Goal: Answer question/provide support: Share knowledge or assist other users

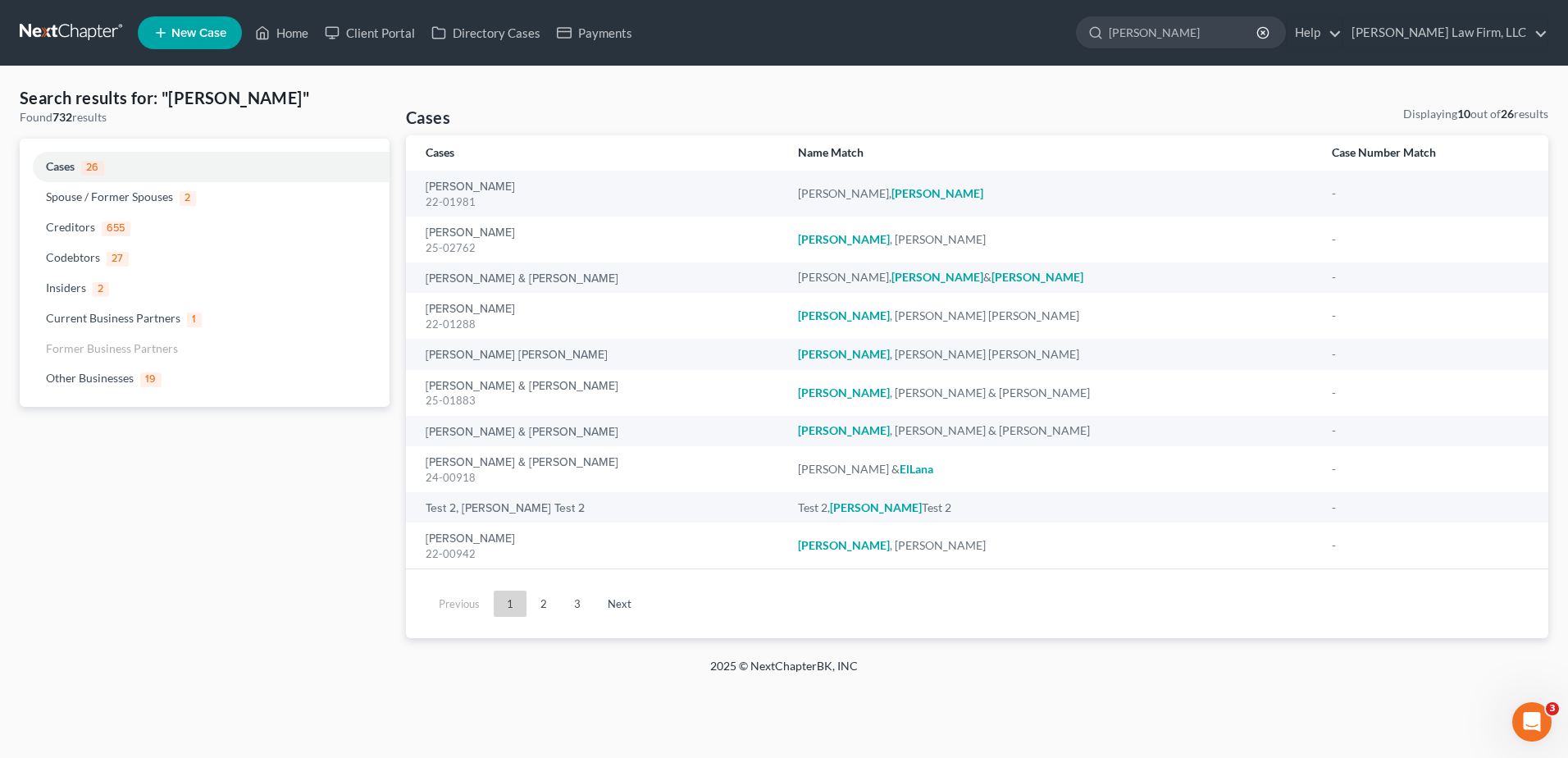
drag, startPoint x: 1192, startPoint y: 34, endPoint x: 989, endPoint y: 26, distance: 203.2
click at [1019, 26] on ul "New Case Home Client Portal Directory Cases Payments ellinger - No Result - Cod…" at bounding box center [843, 33] width 1411 height 43
type input "perez"
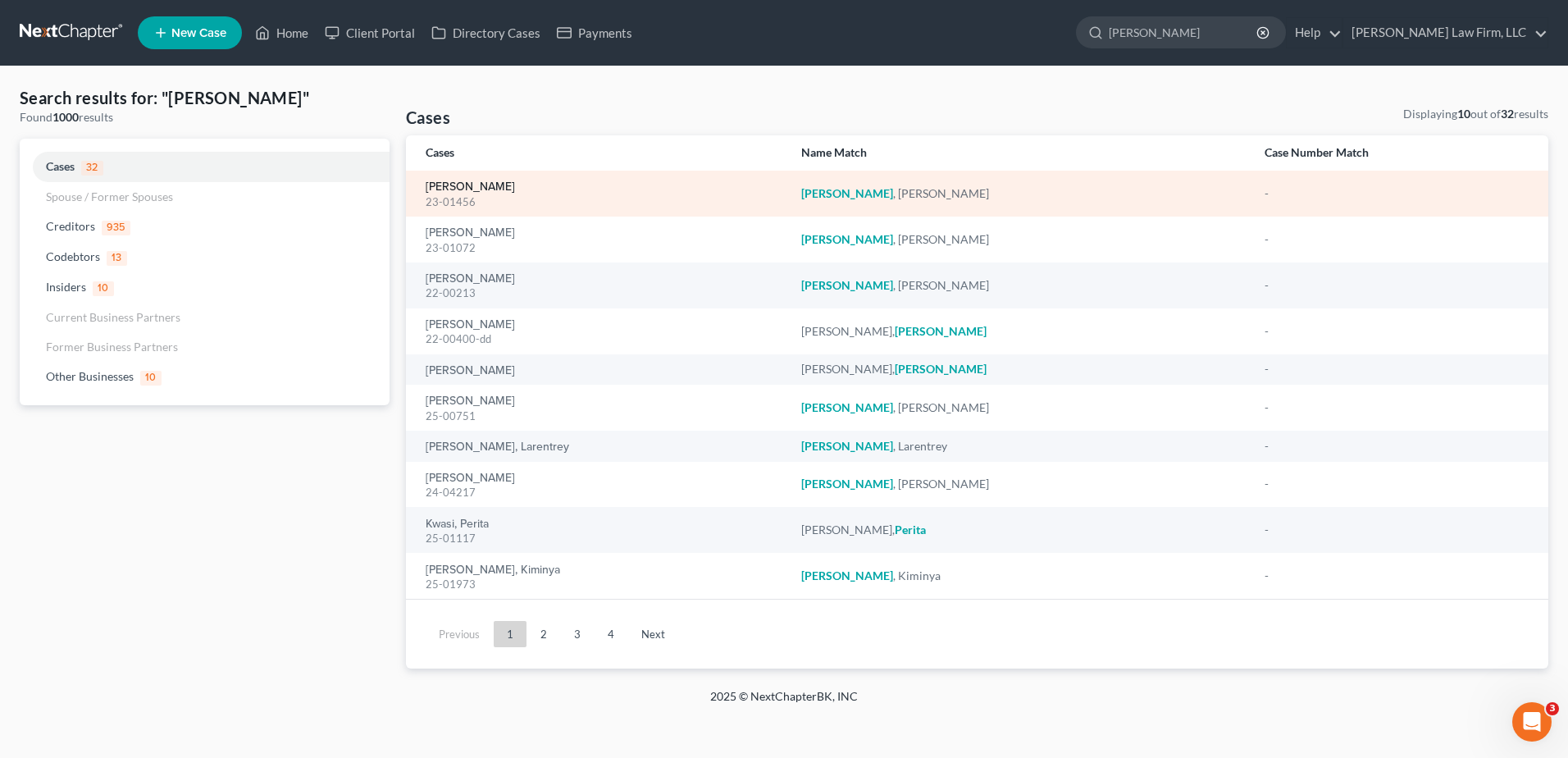
click at [458, 182] on link "[PERSON_NAME]" at bounding box center [471, 187] width 89 height 11
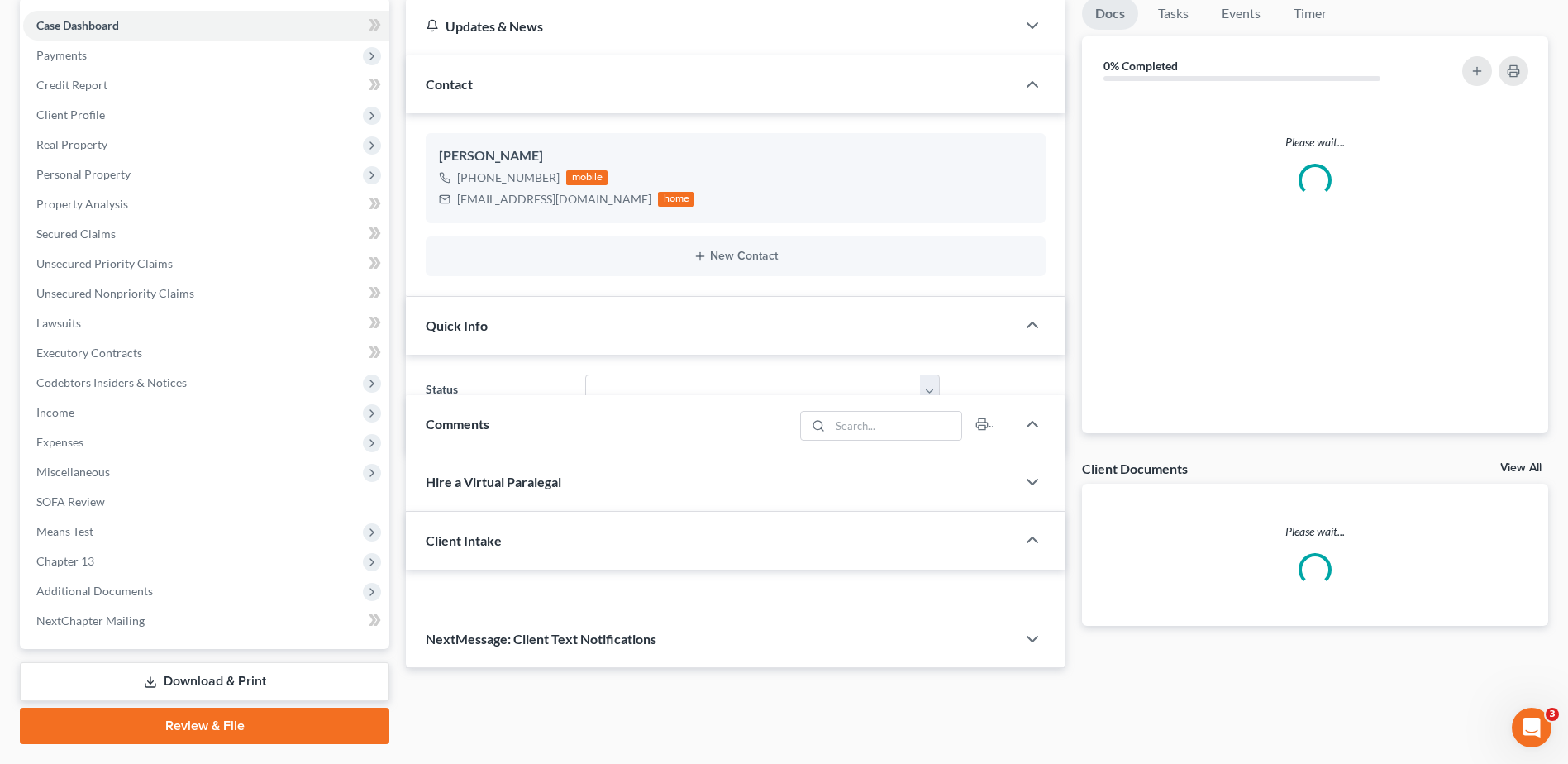
select select "0"
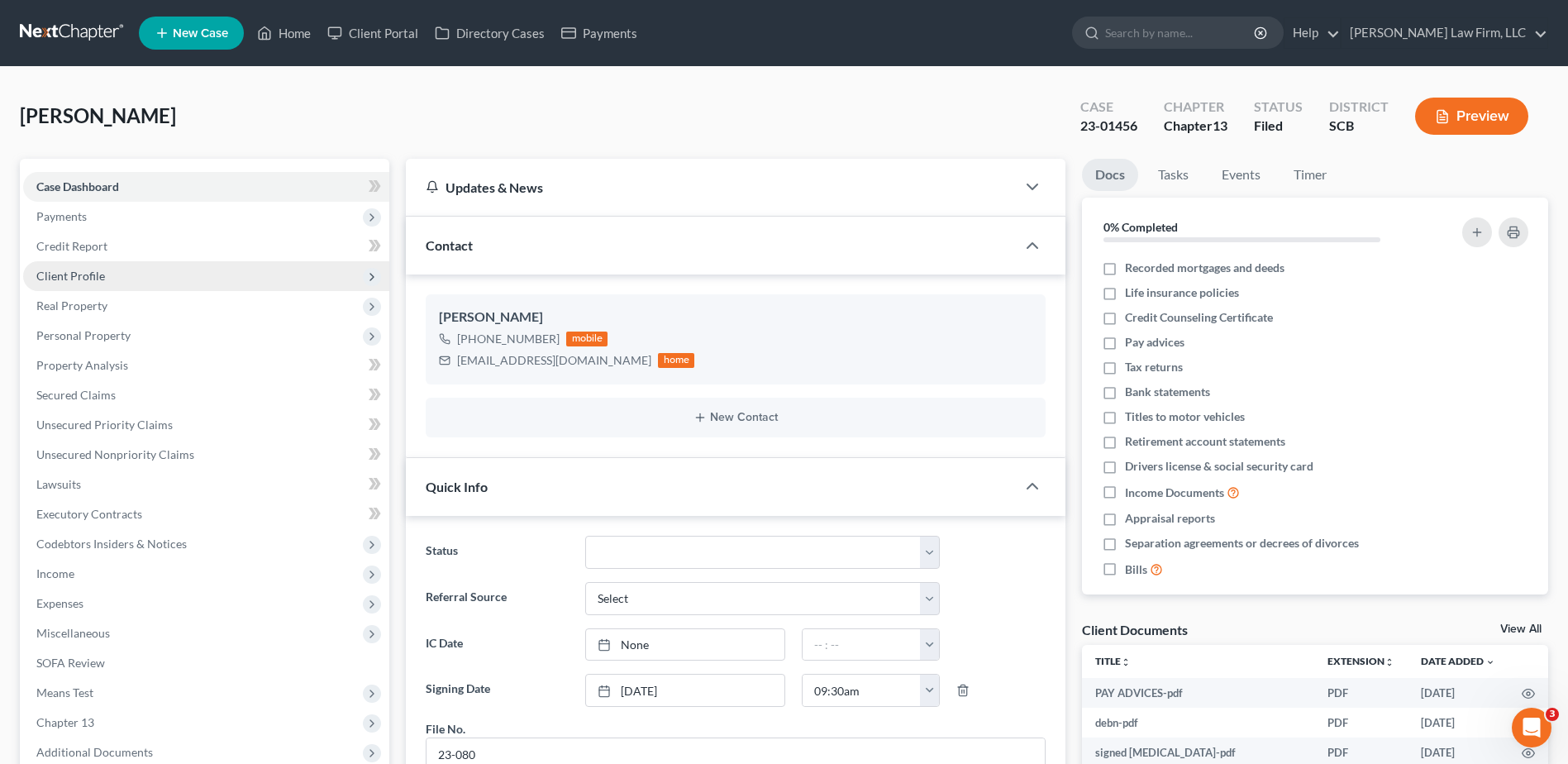
click at [72, 273] on span "Client Profile" at bounding box center [70, 276] width 68 height 14
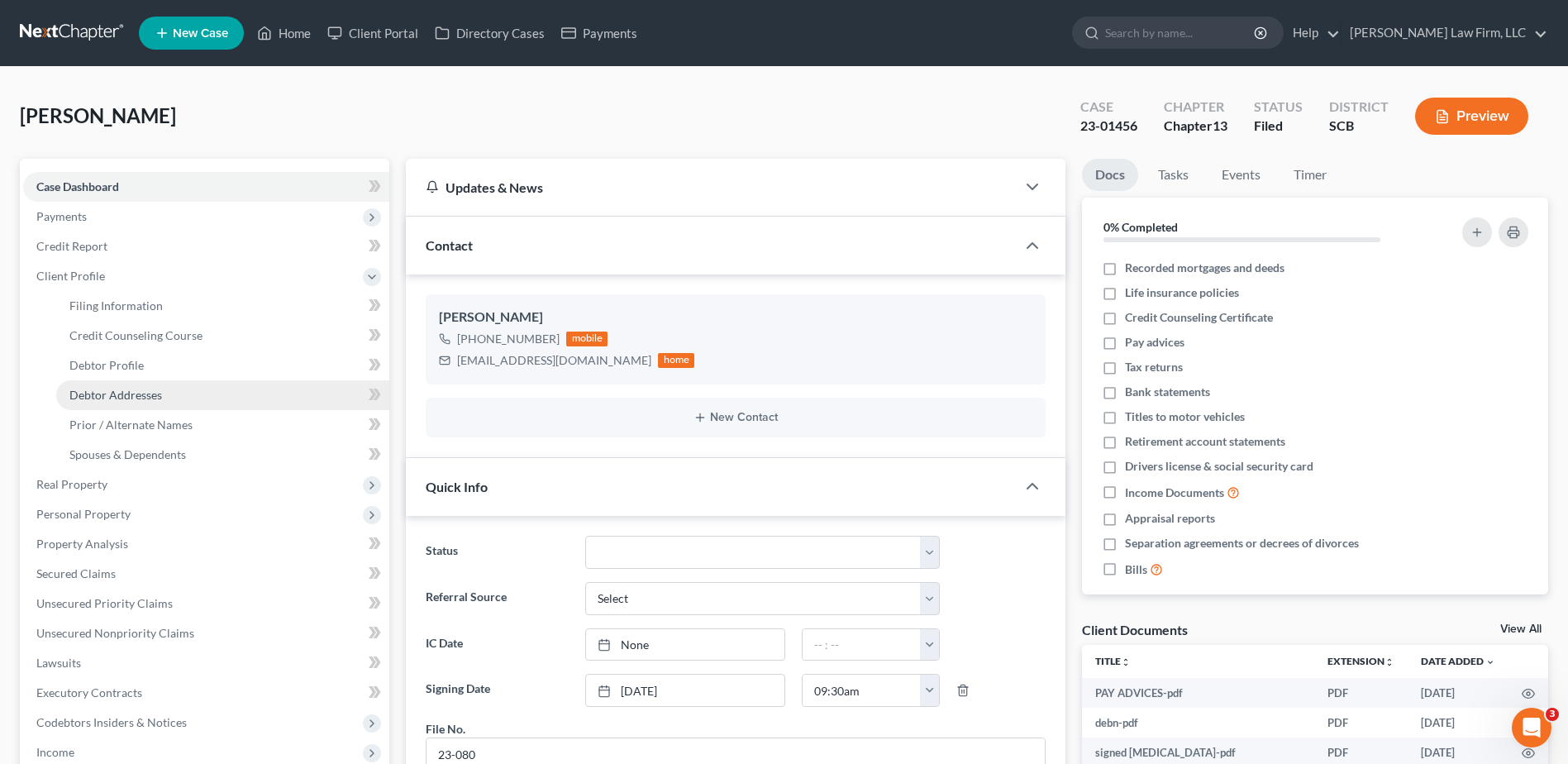
click at [137, 389] on span "Debtor Addresses" at bounding box center [115, 395] width 93 height 14
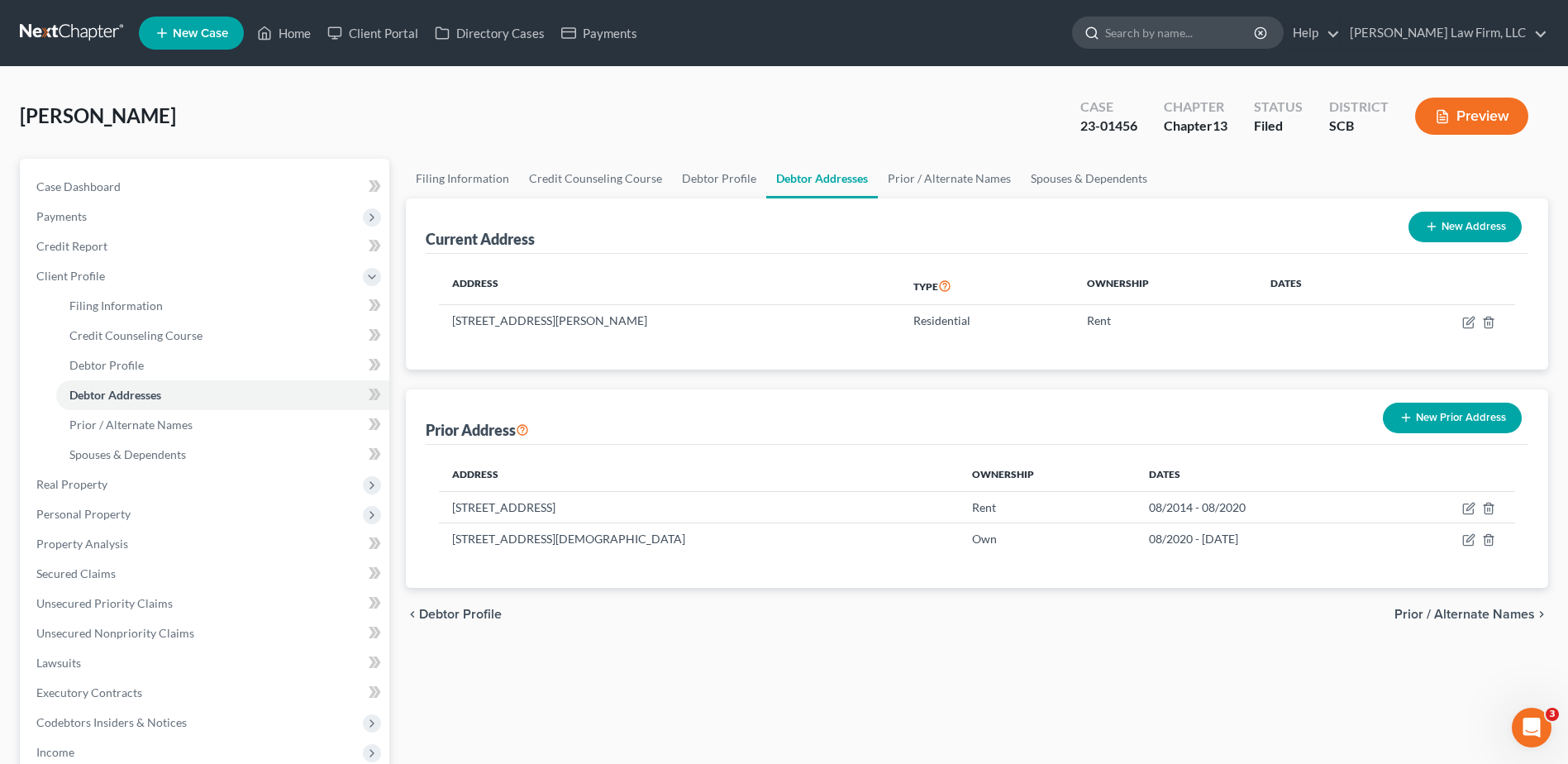
click at [1192, 40] on input "search" at bounding box center [1180, 33] width 151 height 31
type input "cornell"
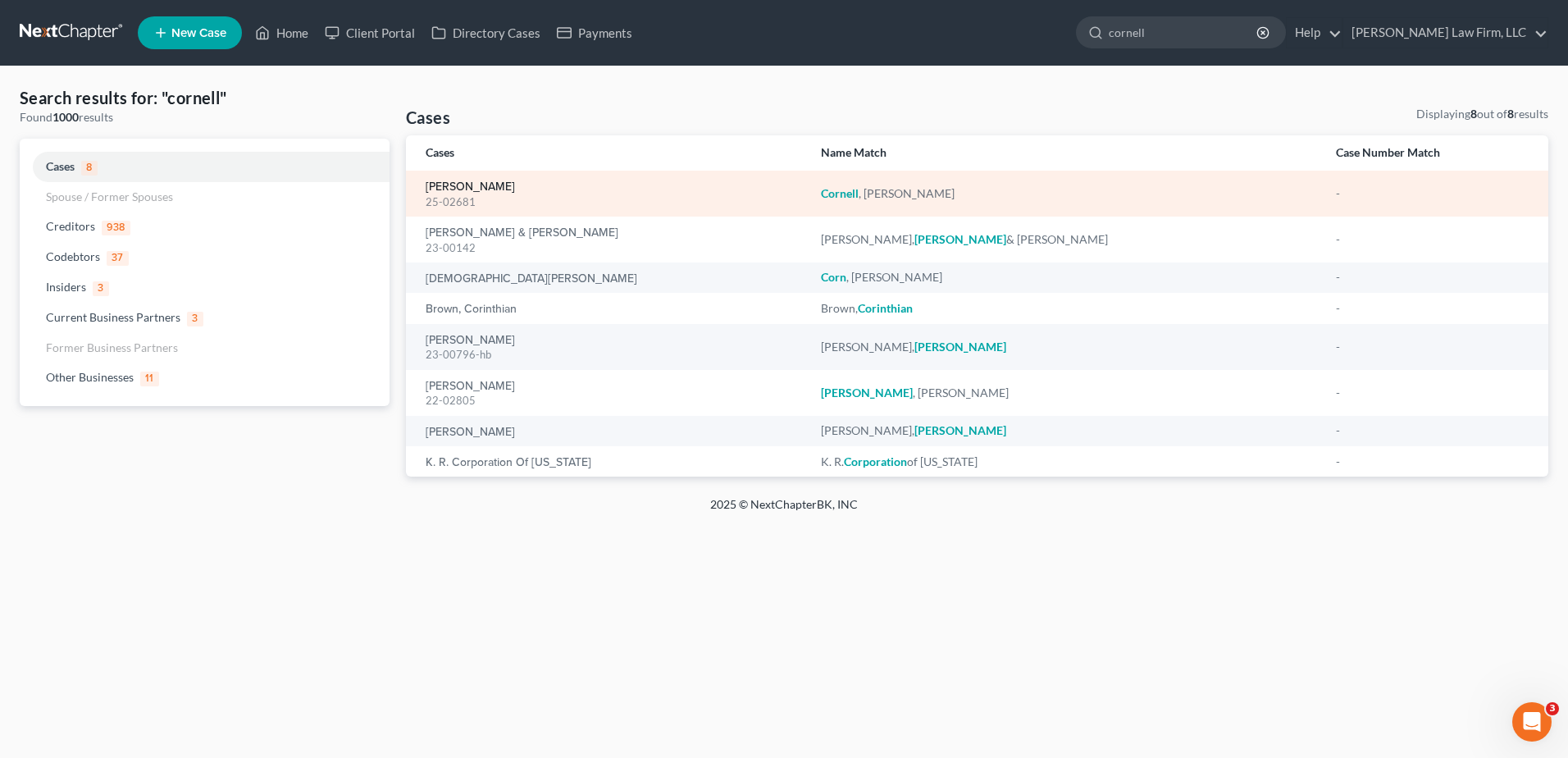
click at [462, 181] on link "[PERSON_NAME]" at bounding box center [471, 187] width 89 height 11
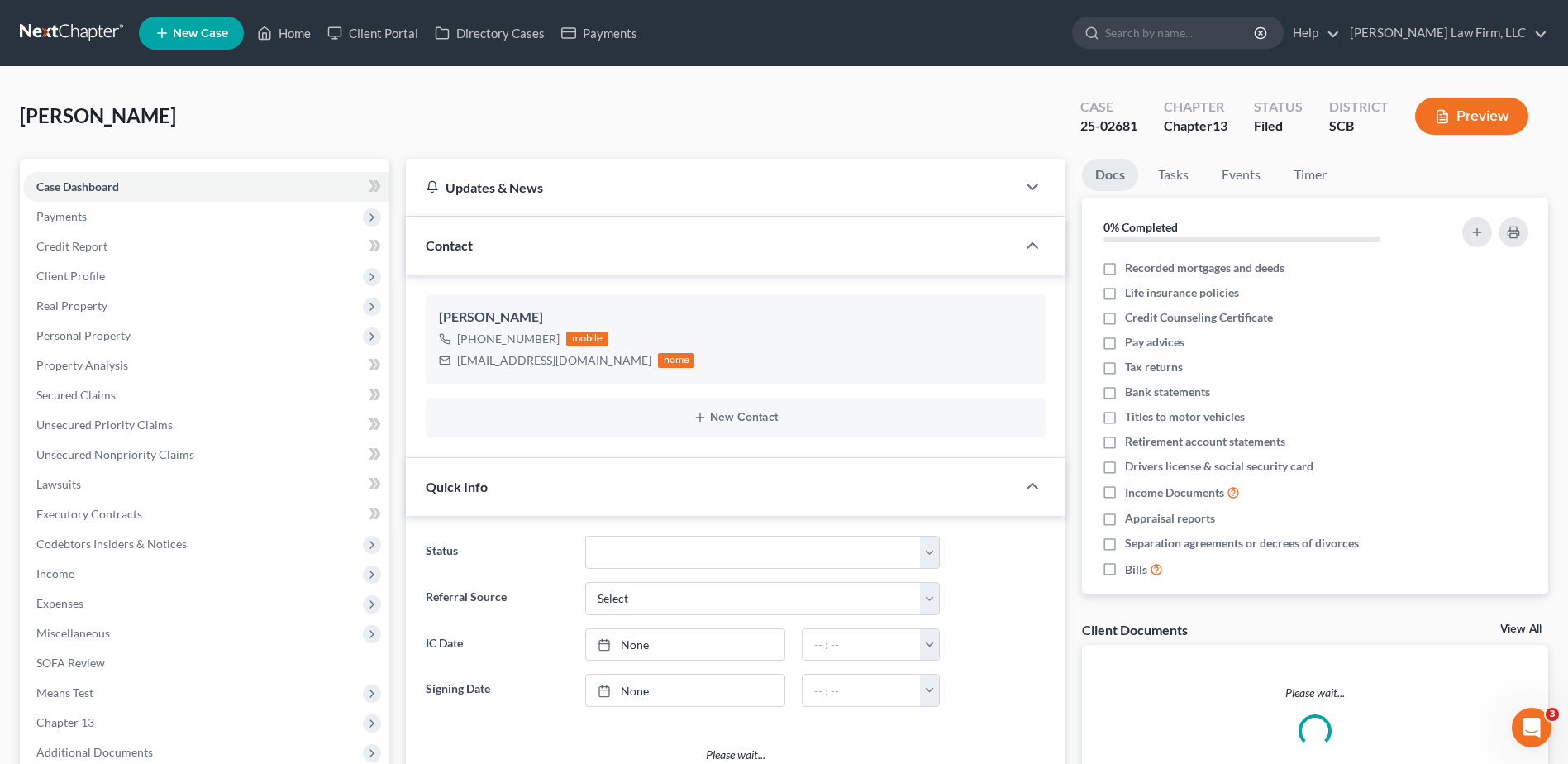
select select "0"
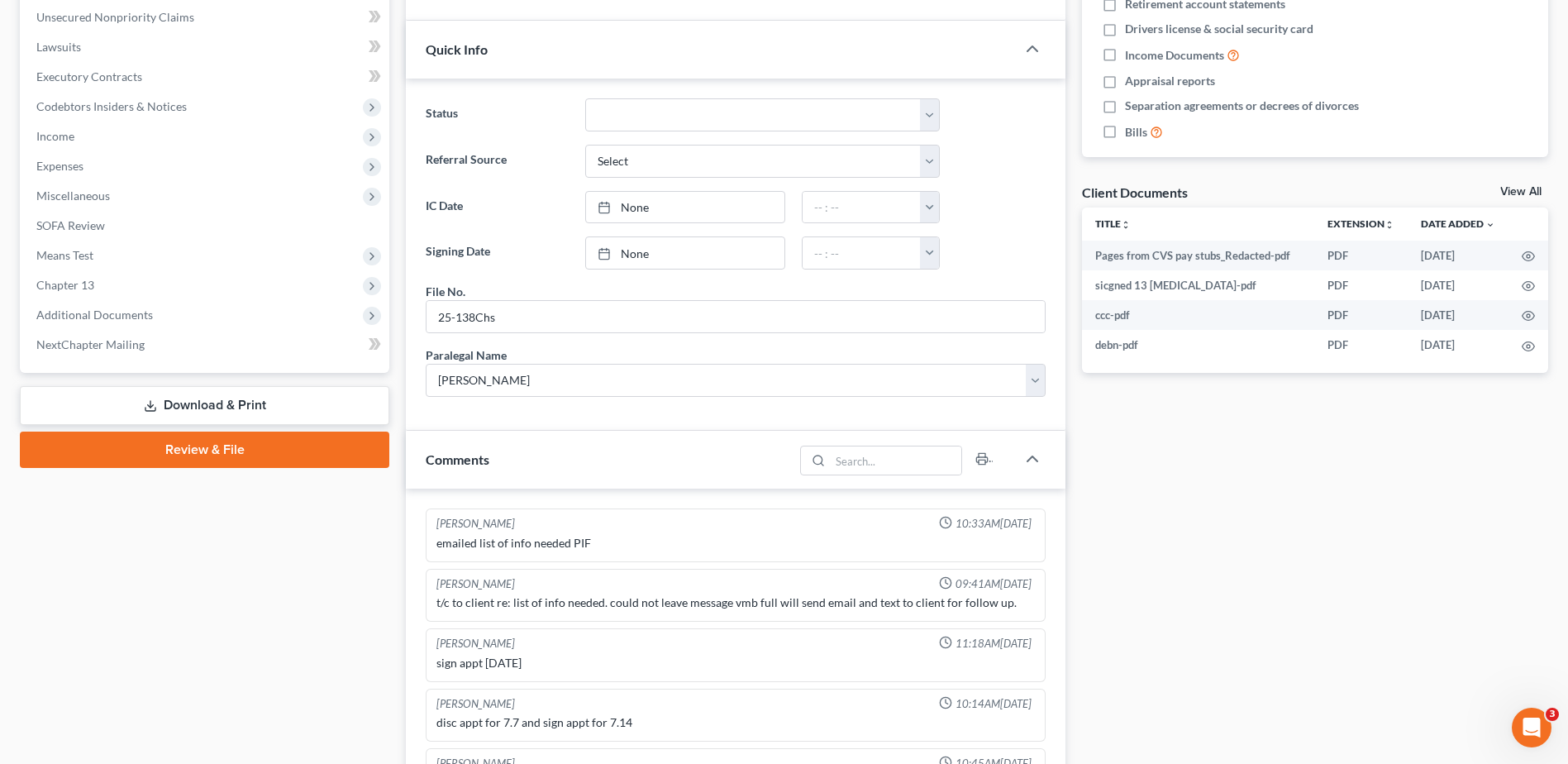
scroll to position [578, 0]
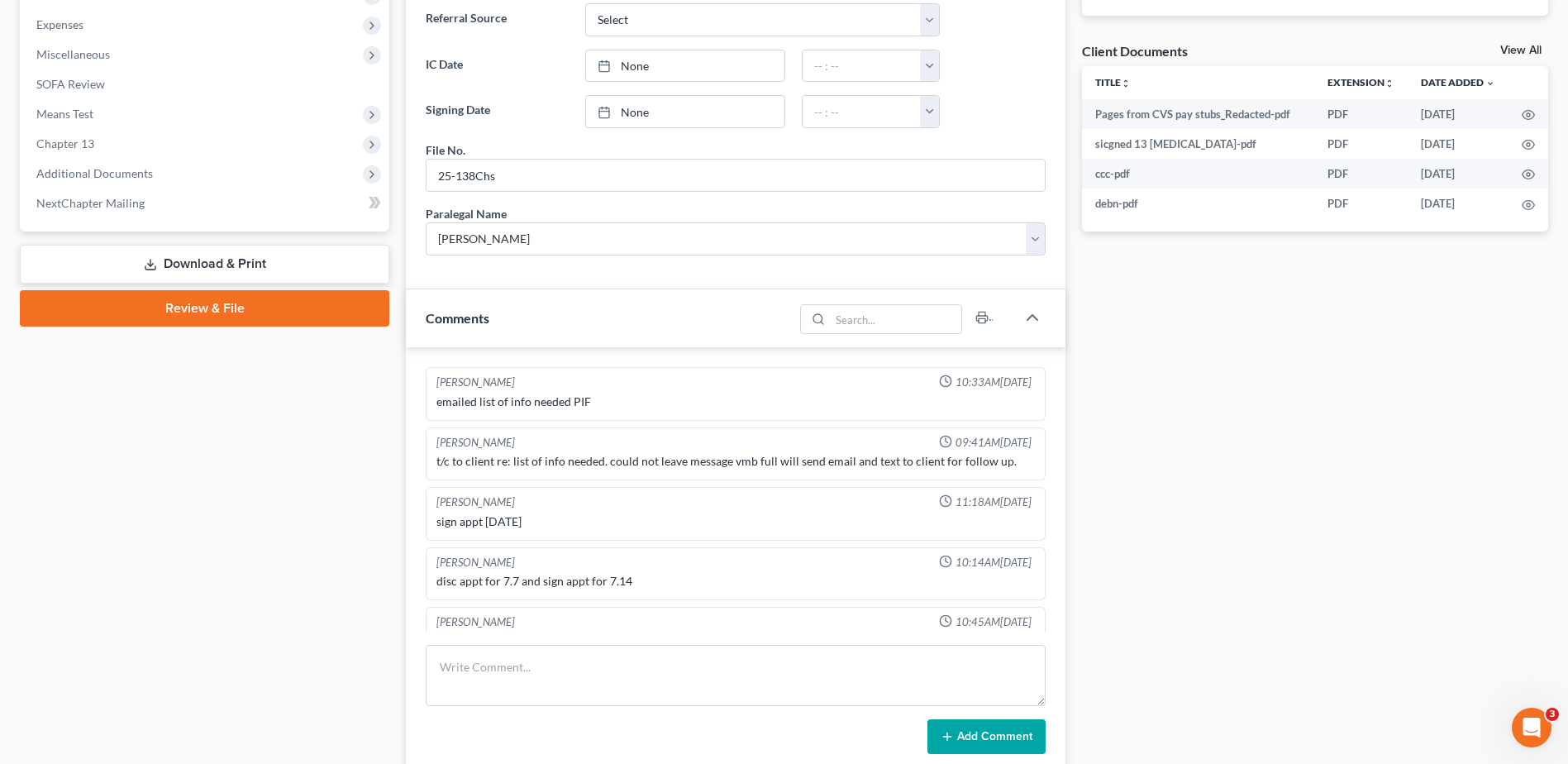
click at [394, 230] on div "Case Dashboard Payments Invoices Payments Payments Credit Report Client Profile" at bounding box center [204, 502] width 386 height 1843
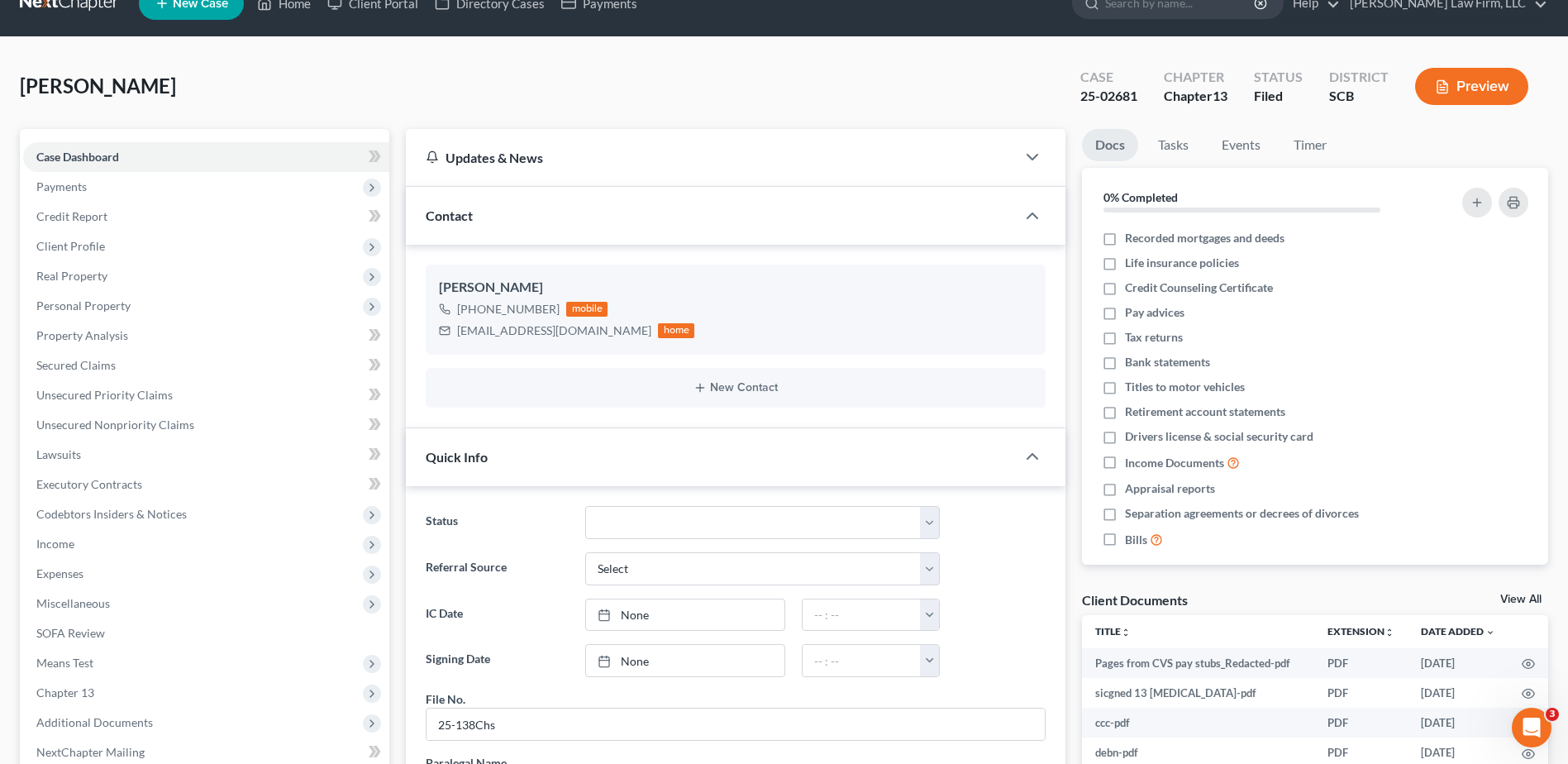
scroll to position [0, 0]
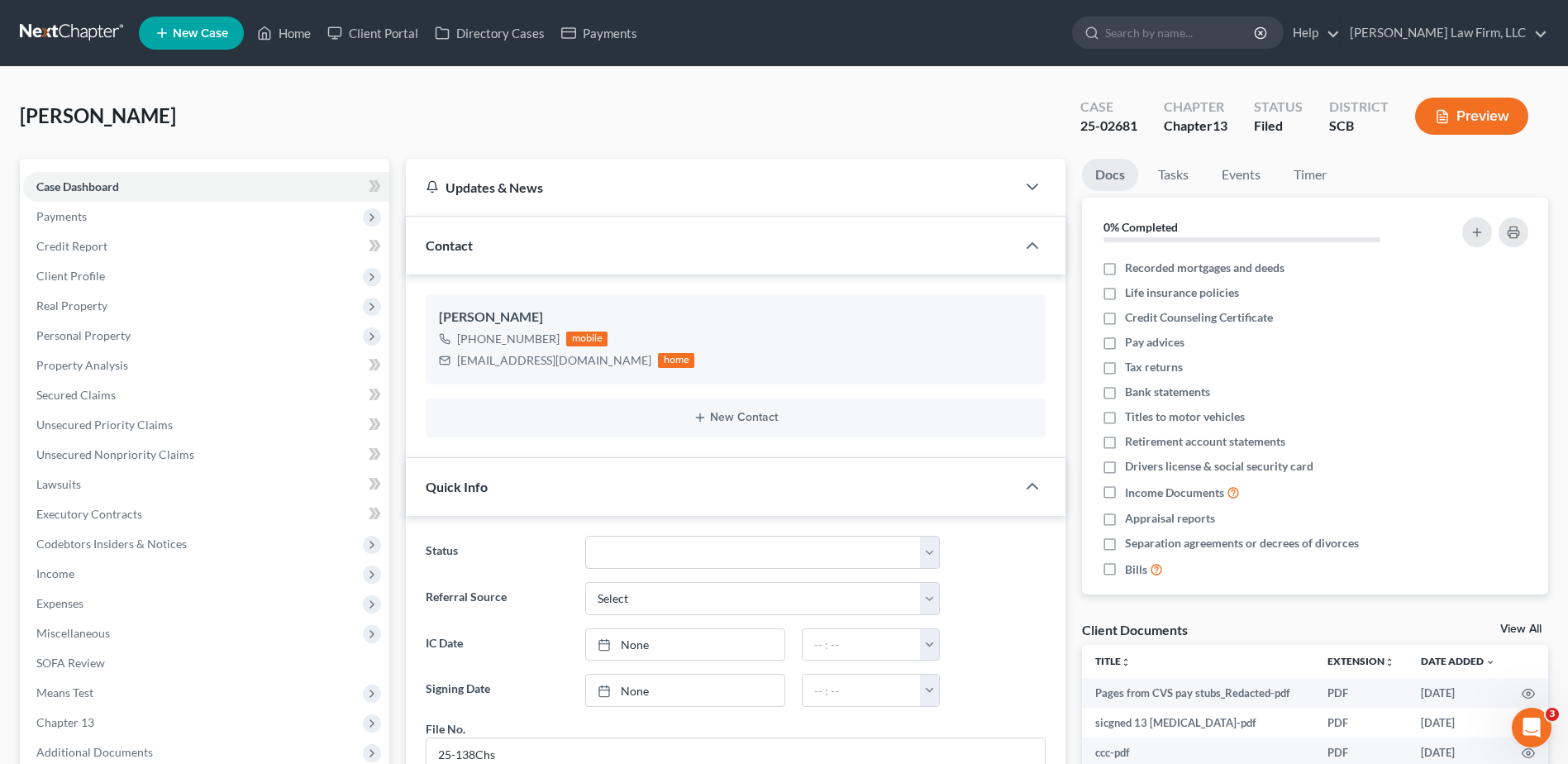
click at [91, 34] on link at bounding box center [72, 33] width 106 height 30
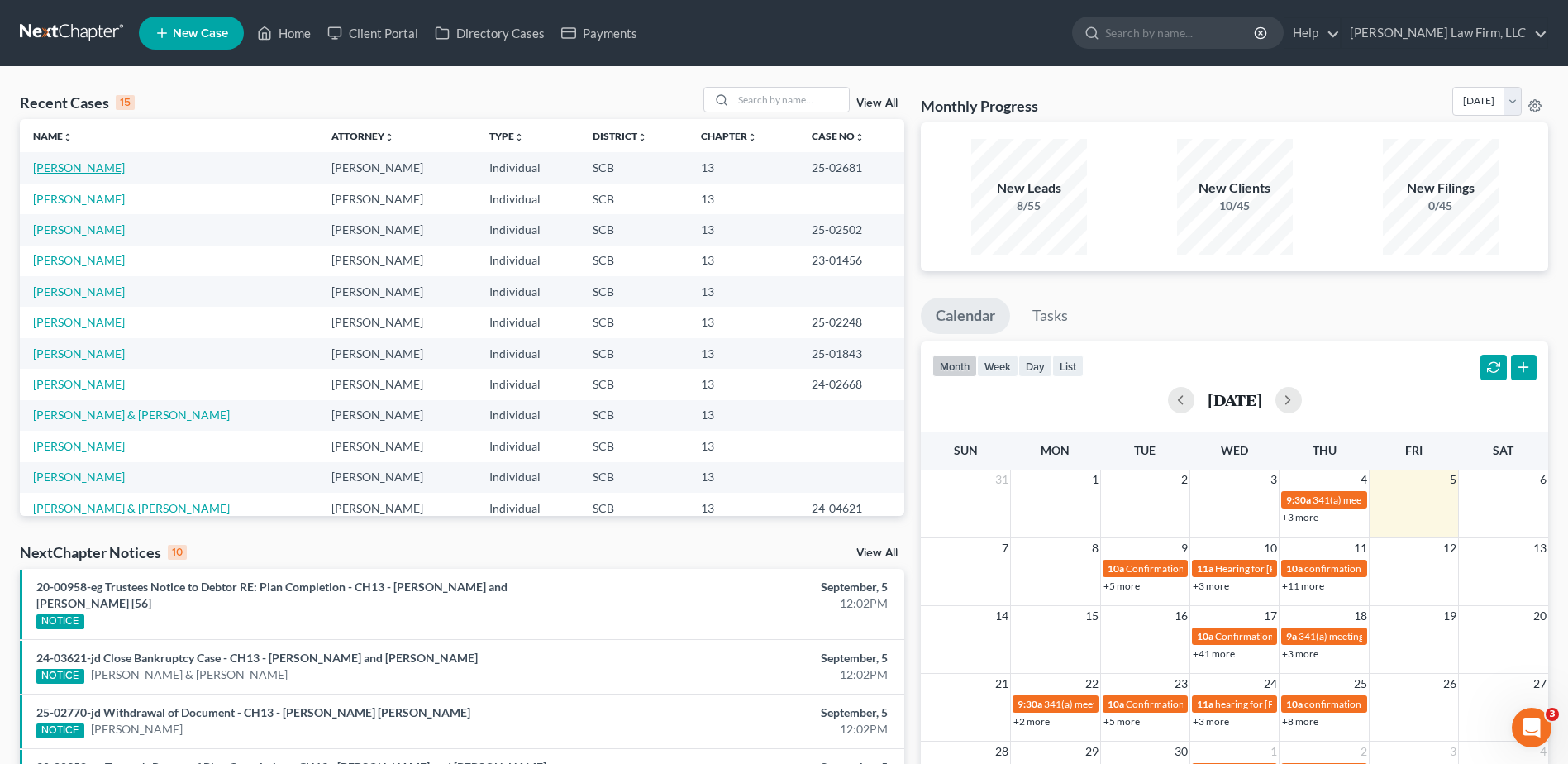
click at [74, 164] on link "[PERSON_NAME]" at bounding box center [79, 167] width 92 height 14
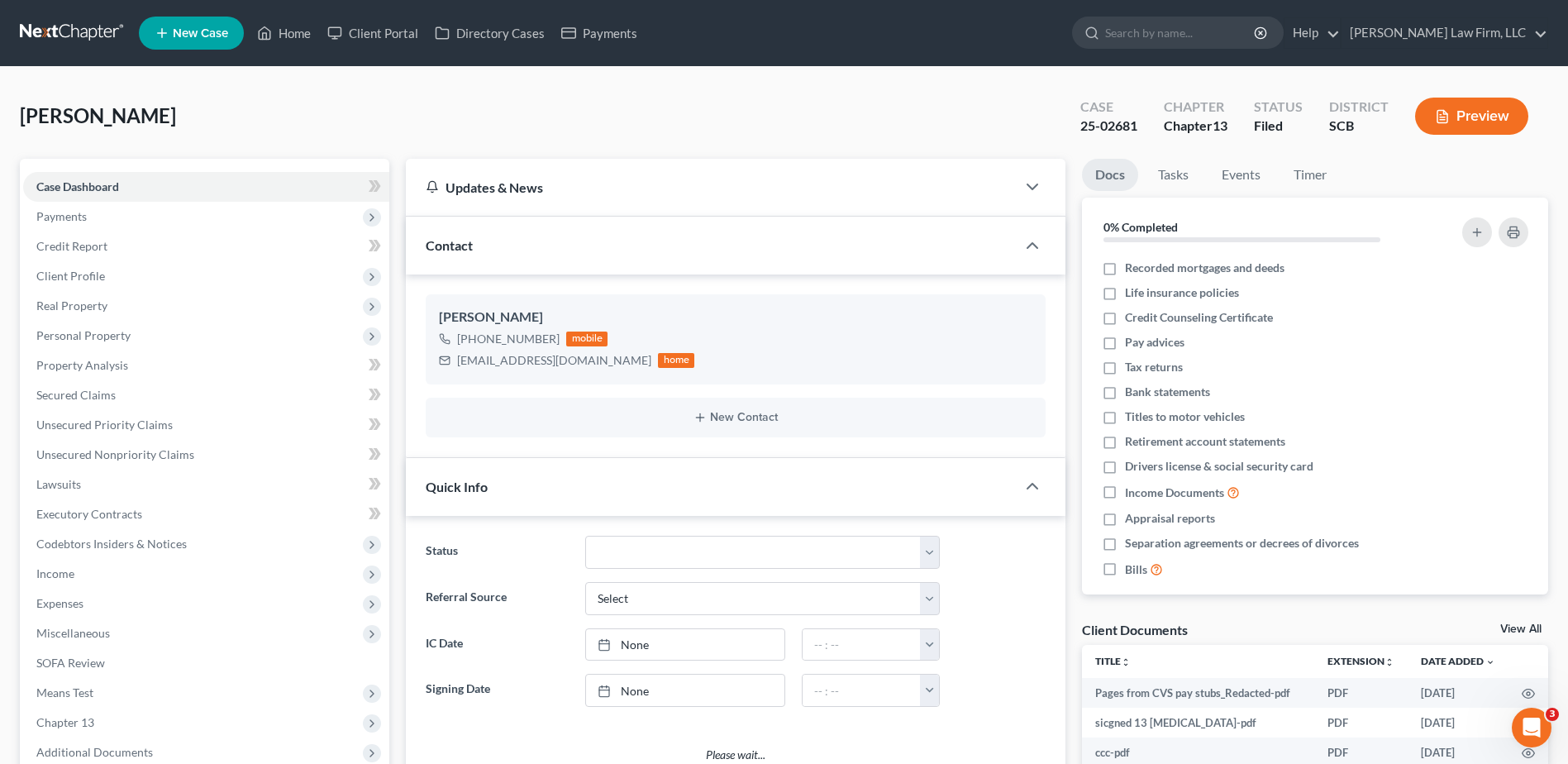
select select "0"
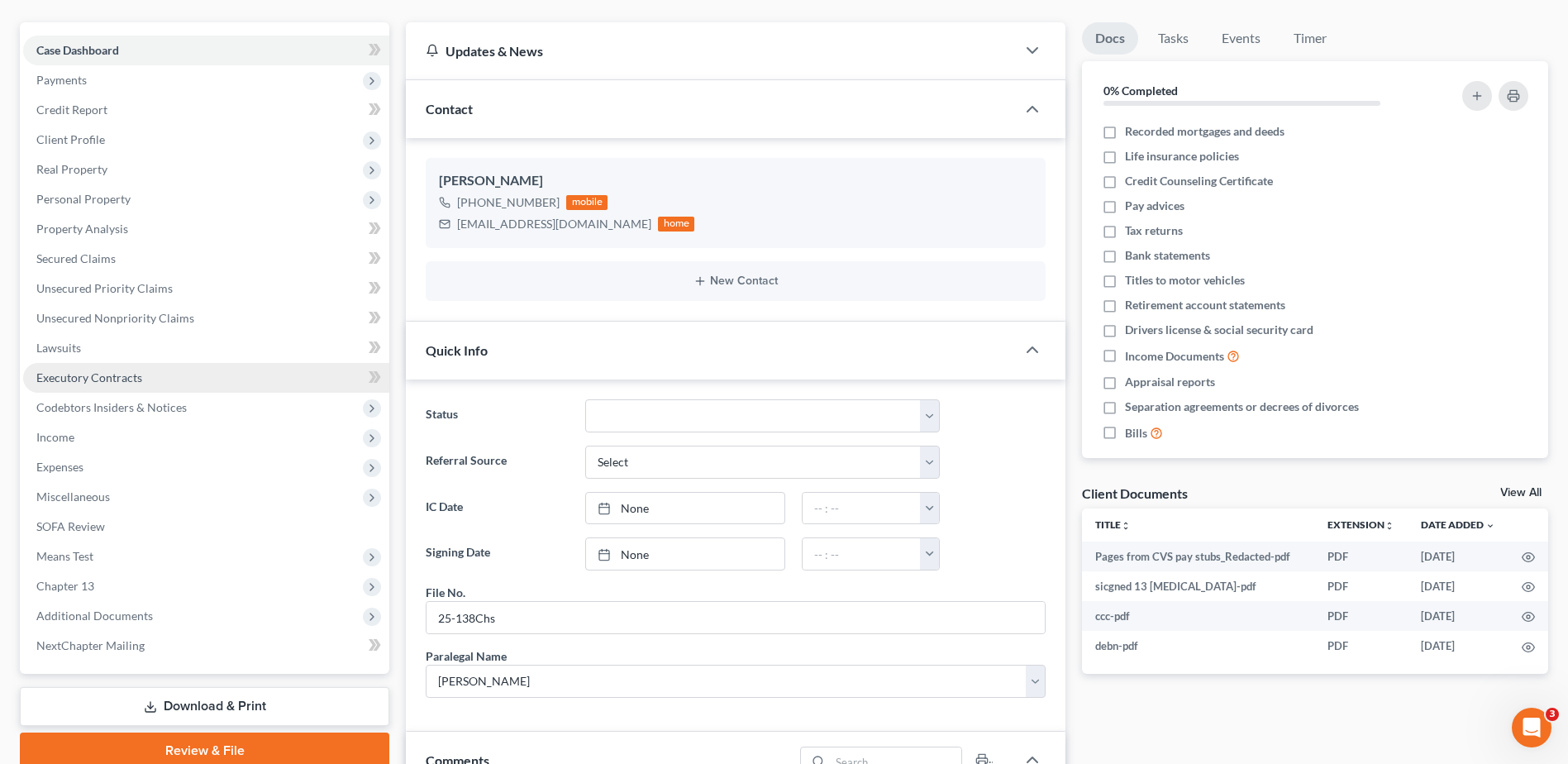
scroll to position [165, 0]
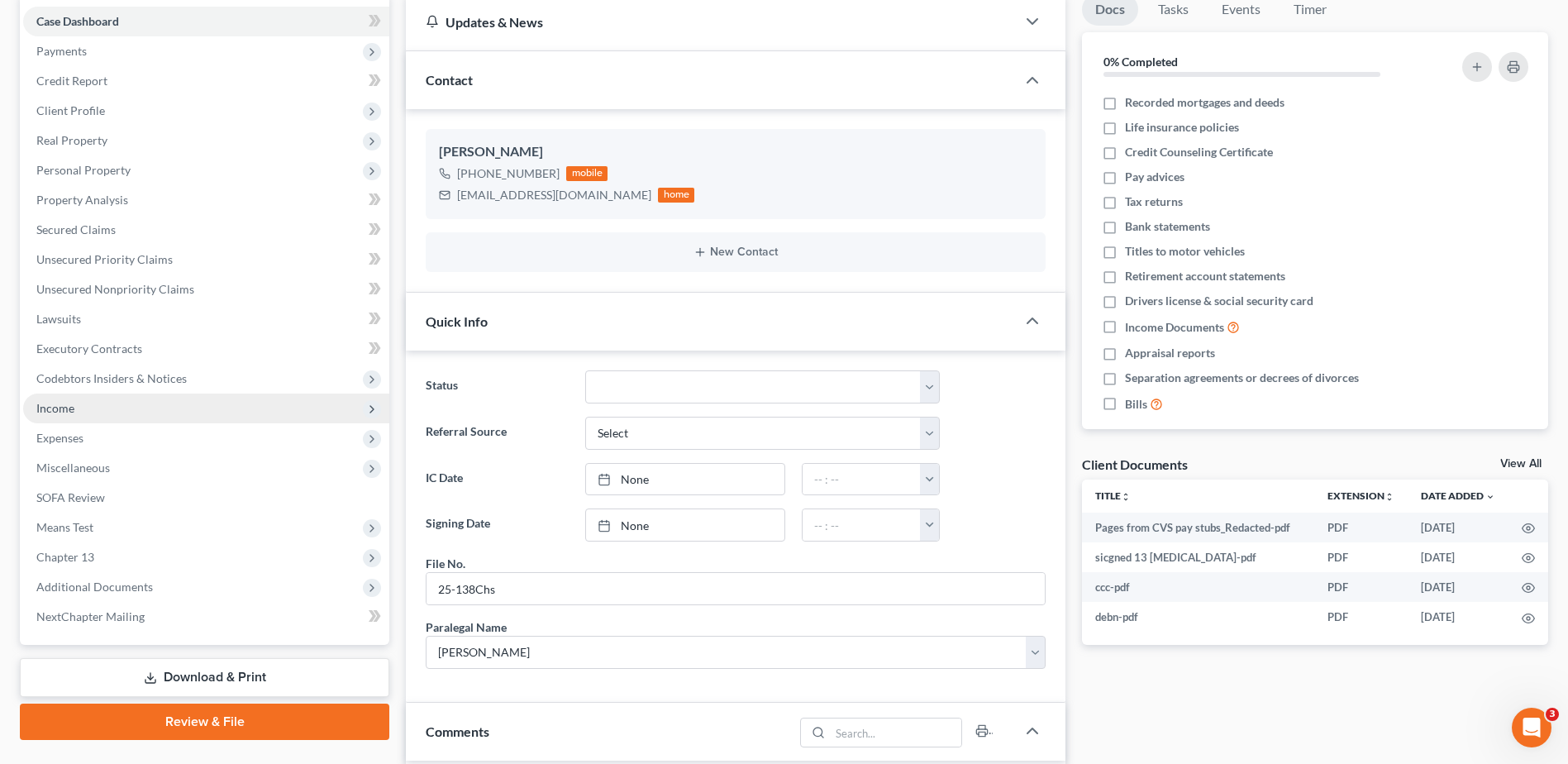
click at [49, 408] on span "Income" at bounding box center [55, 408] width 38 height 14
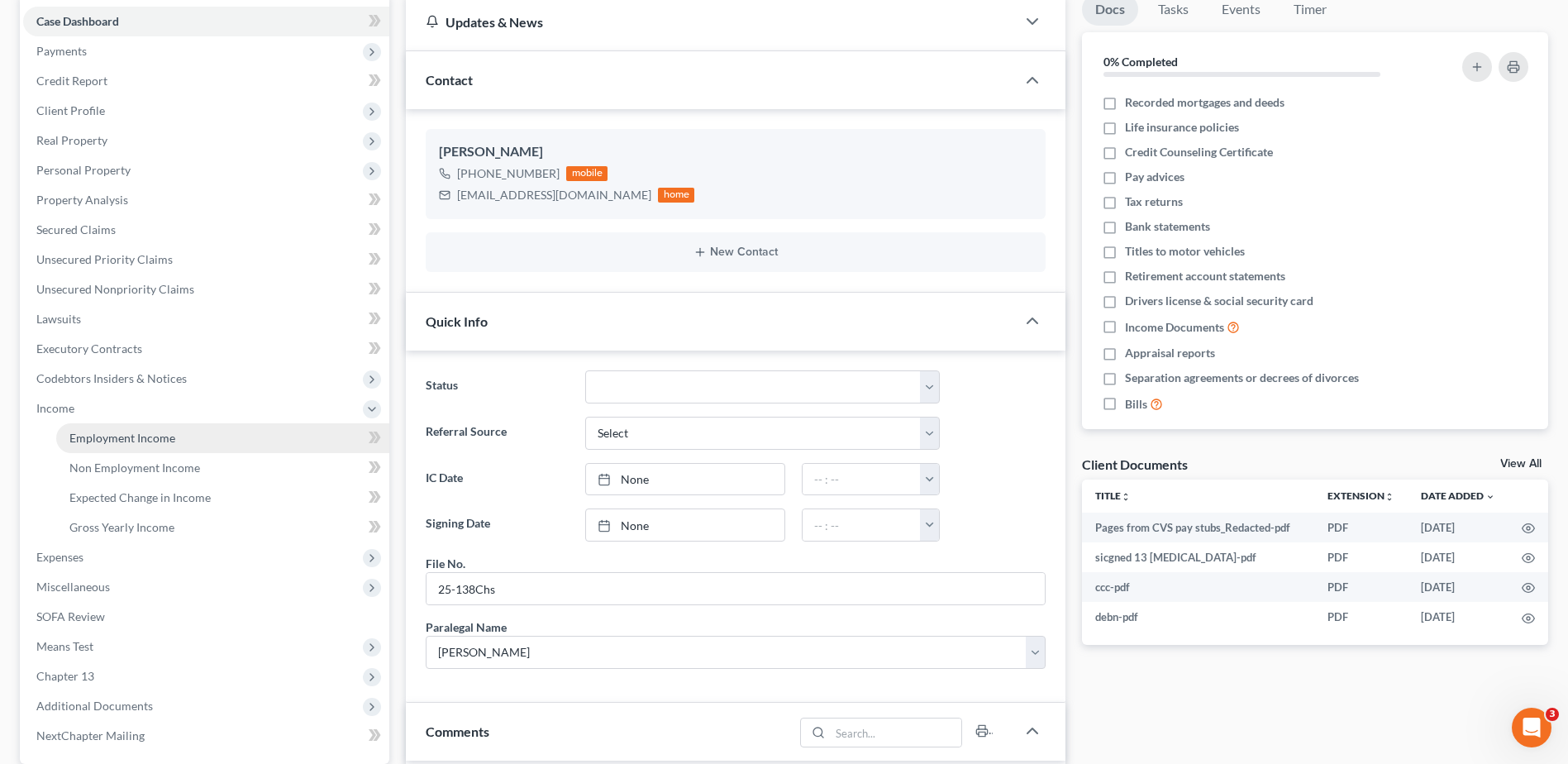
click at [165, 438] on span "Employment Income" at bounding box center [122, 438] width 106 height 14
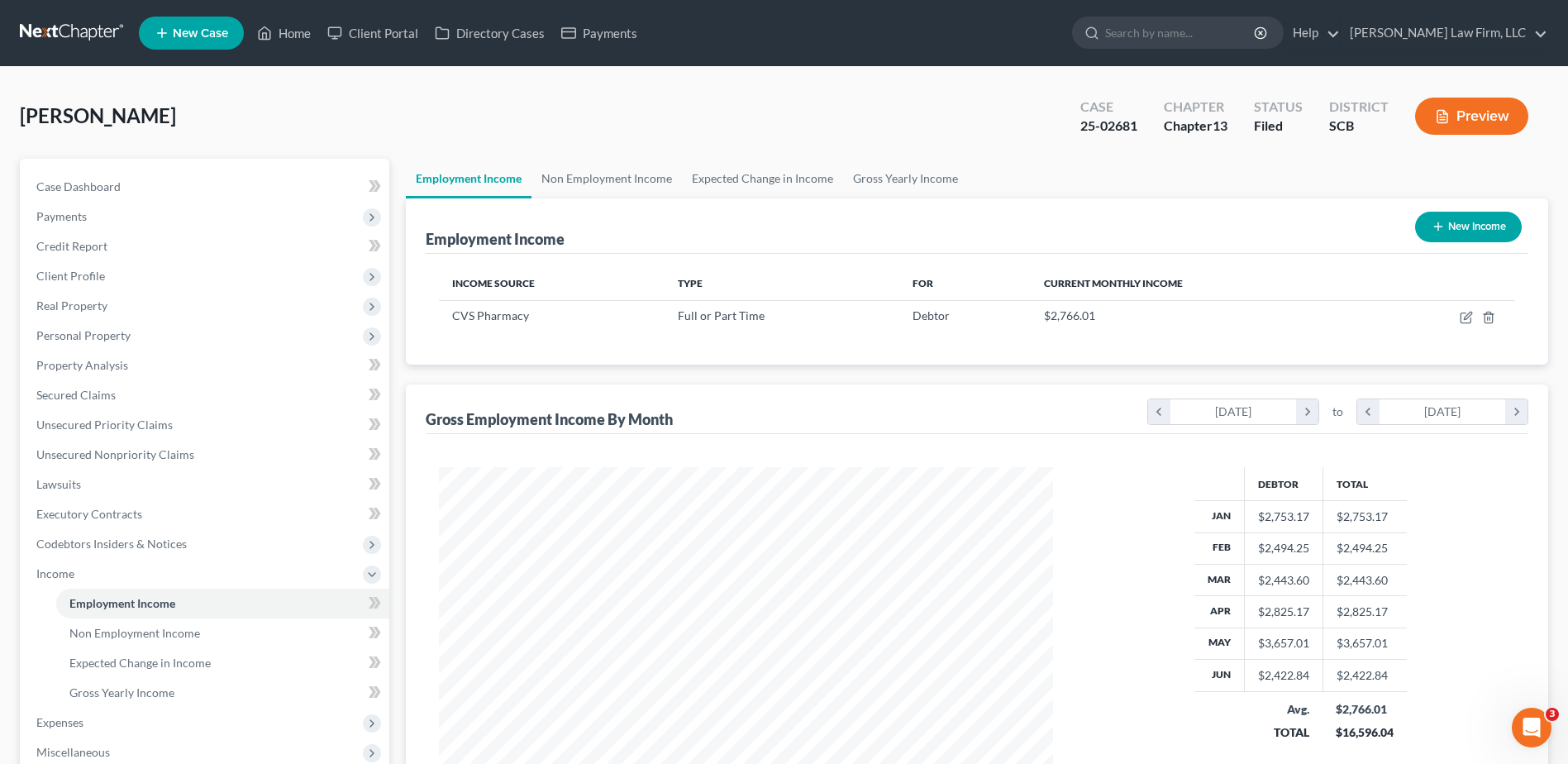
scroll to position [307, 647]
click at [606, 177] on link "Non Employment Income" at bounding box center [606, 178] width 151 height 39
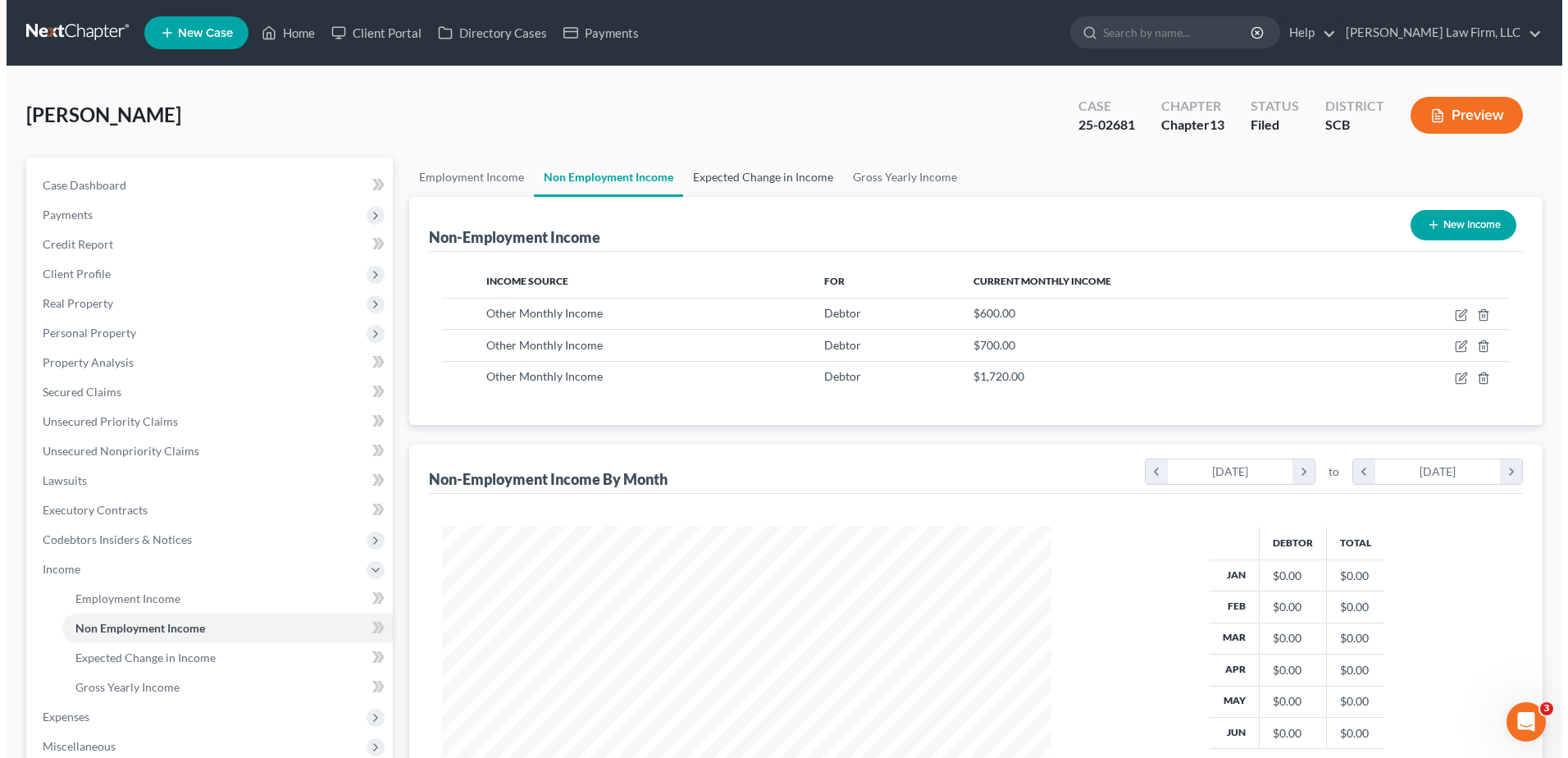
scroll to position [304, 642]
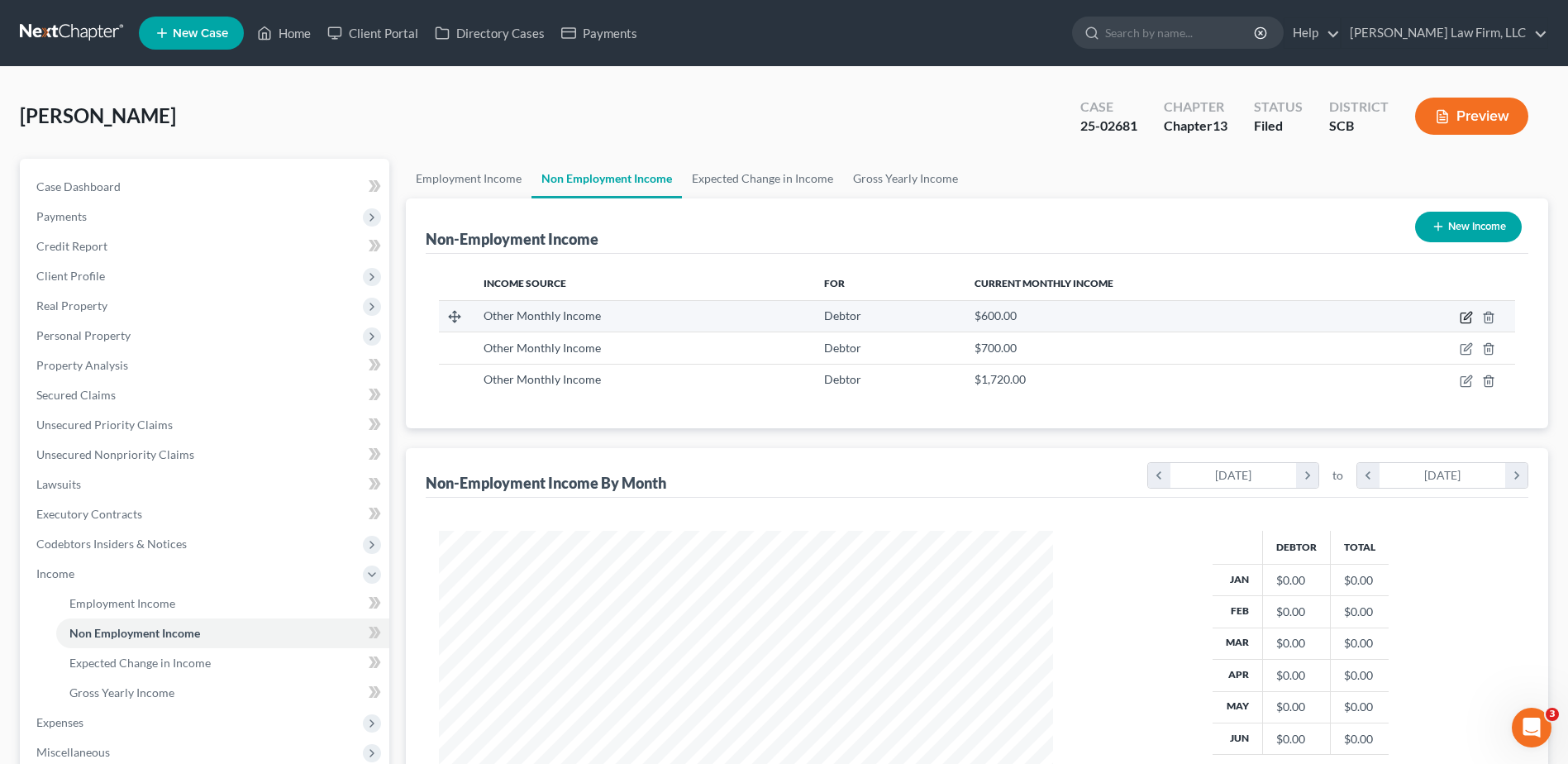
click at [1463, 316] on icon "button" at bounding box center [1467, 318] width 13 height 13
select select "13"
select select "0"
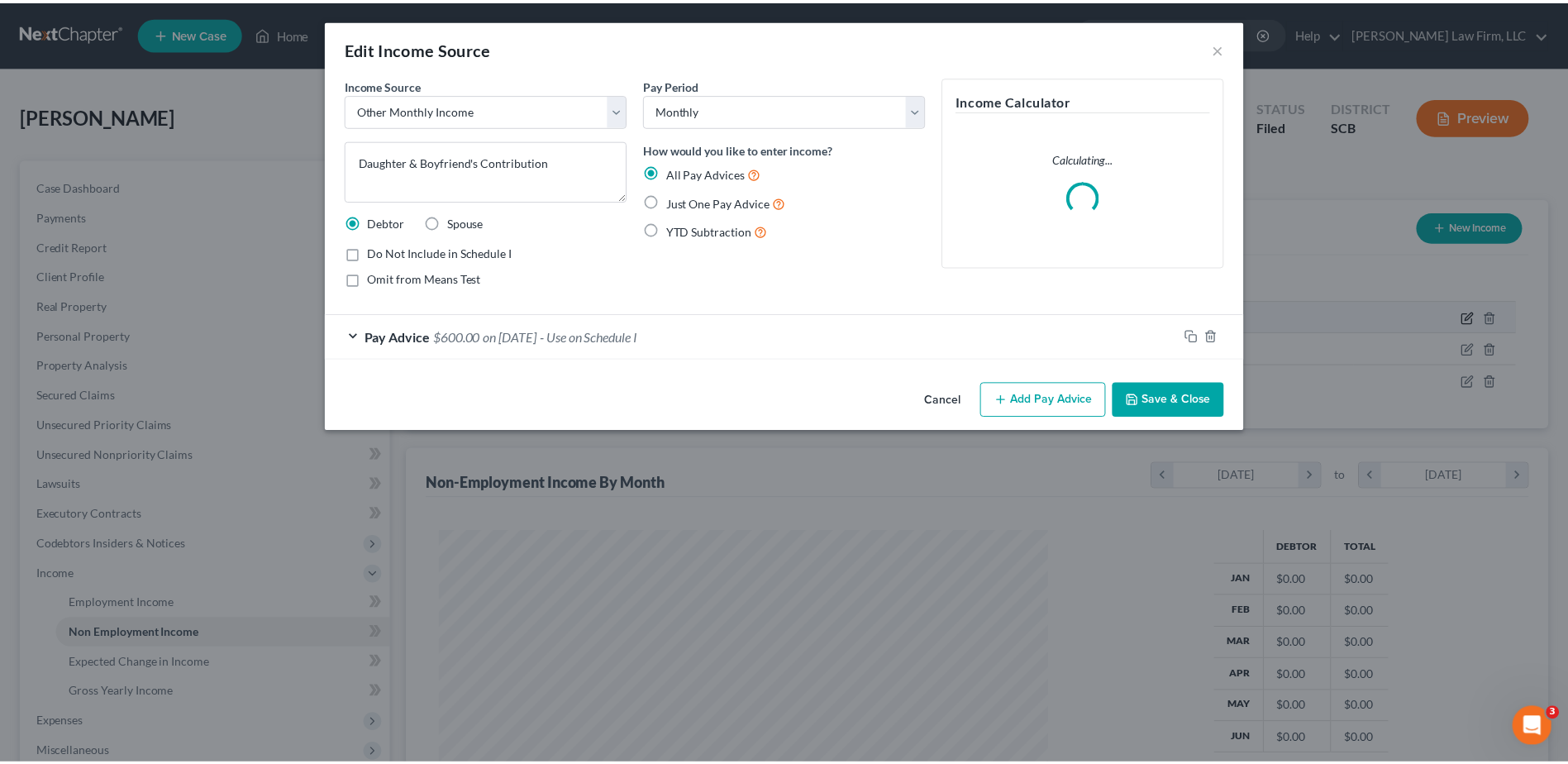
scroll to position [309, 653]
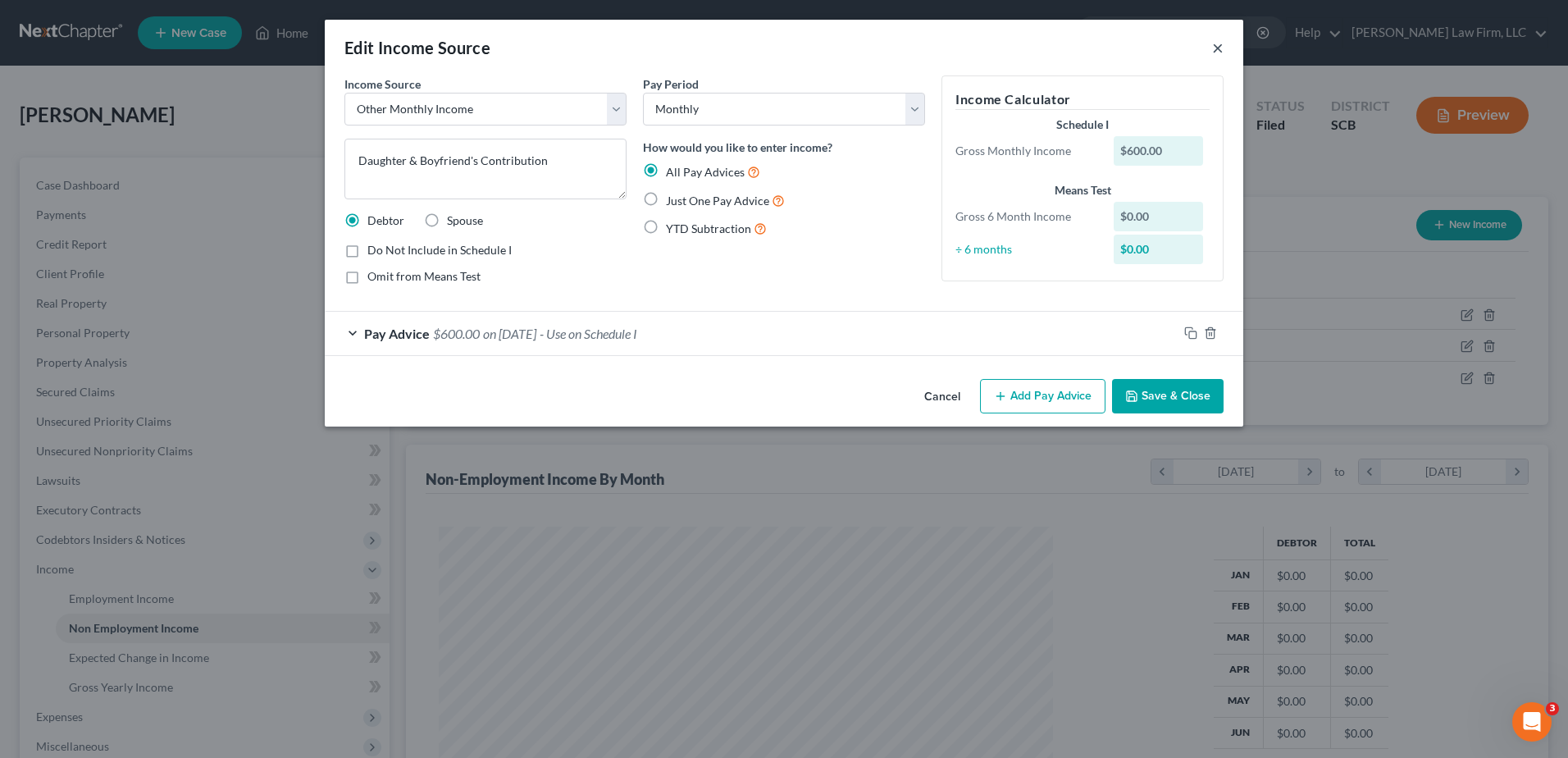
click at [1221, 47] on button "×" at bounding box center [1218, 47] width 11 height 20
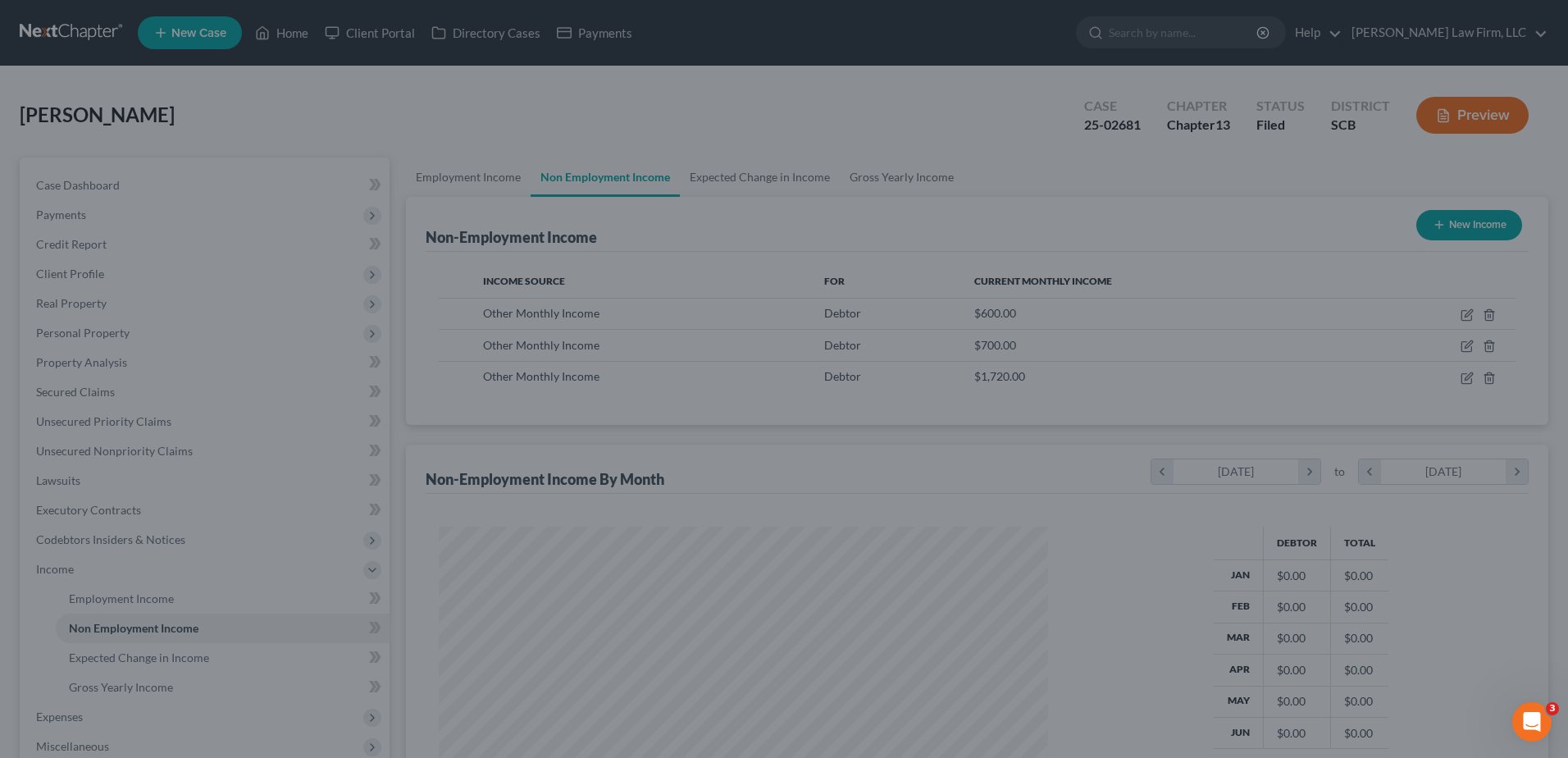
scroll to position [820015, 819633]
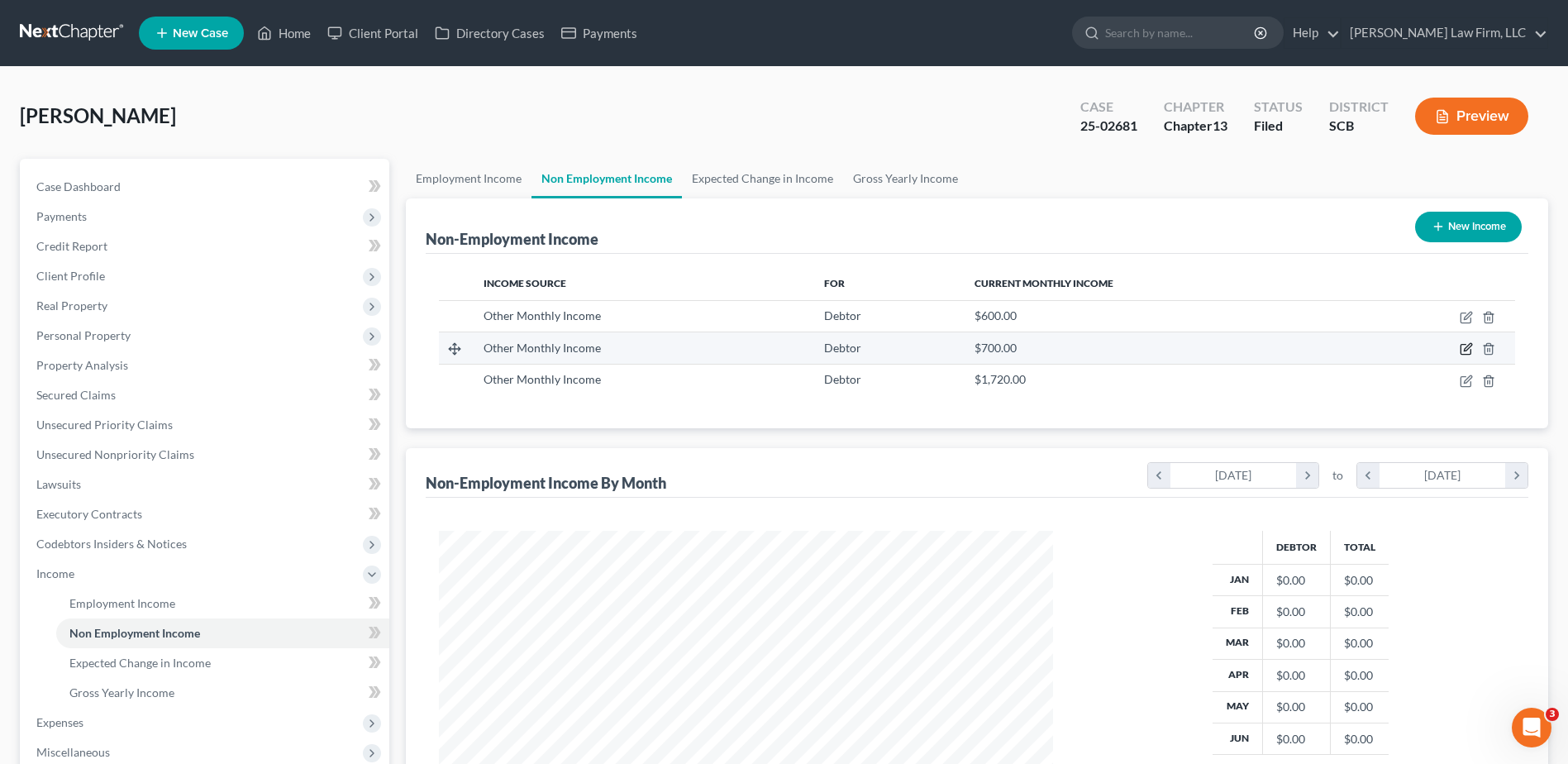
click at [1464, 345] on icon "button" at bounding box center [1466, 350] width 10 height 10
select select "13"
select select "0"
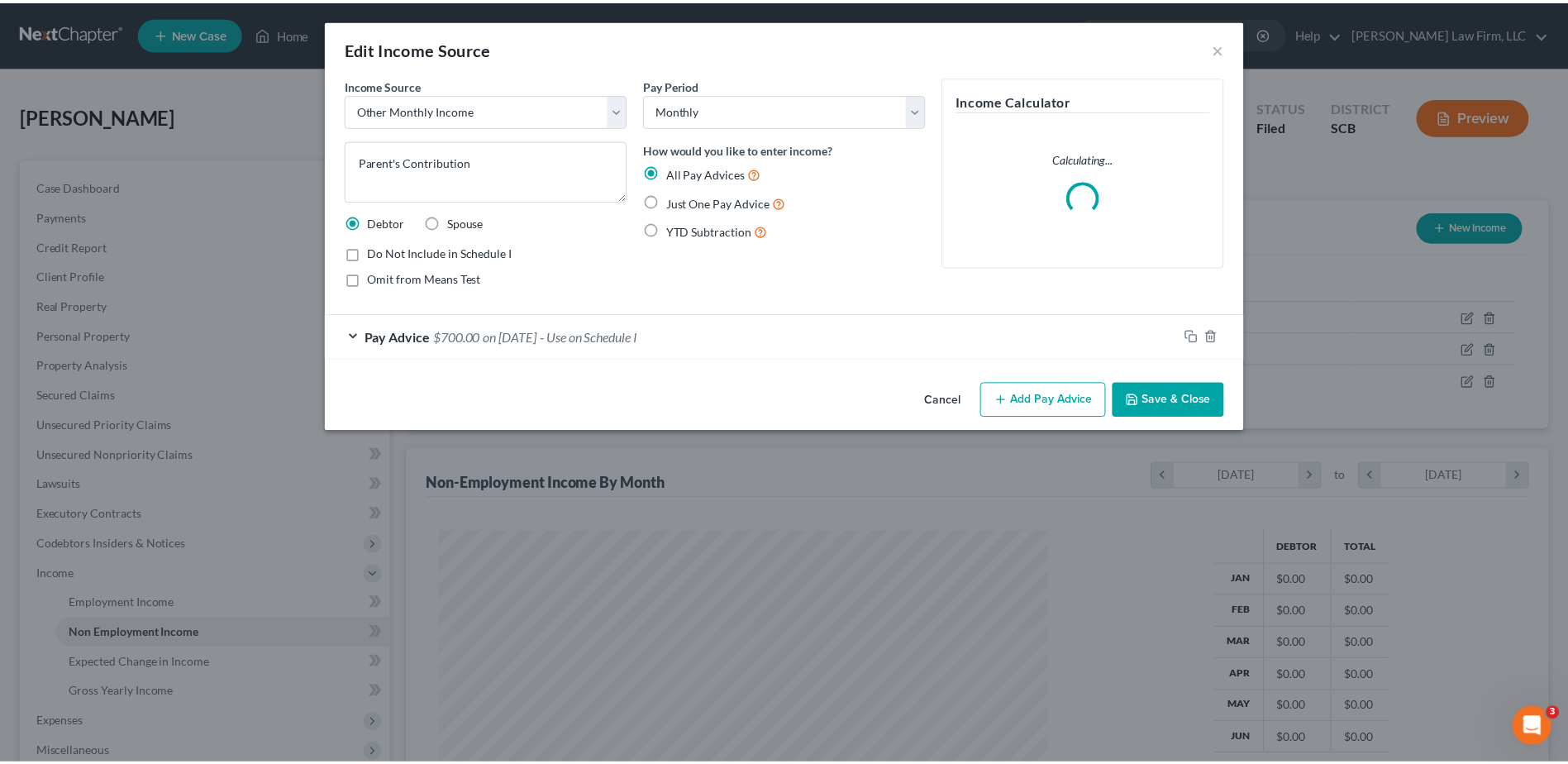
scroll to position [309, 653]
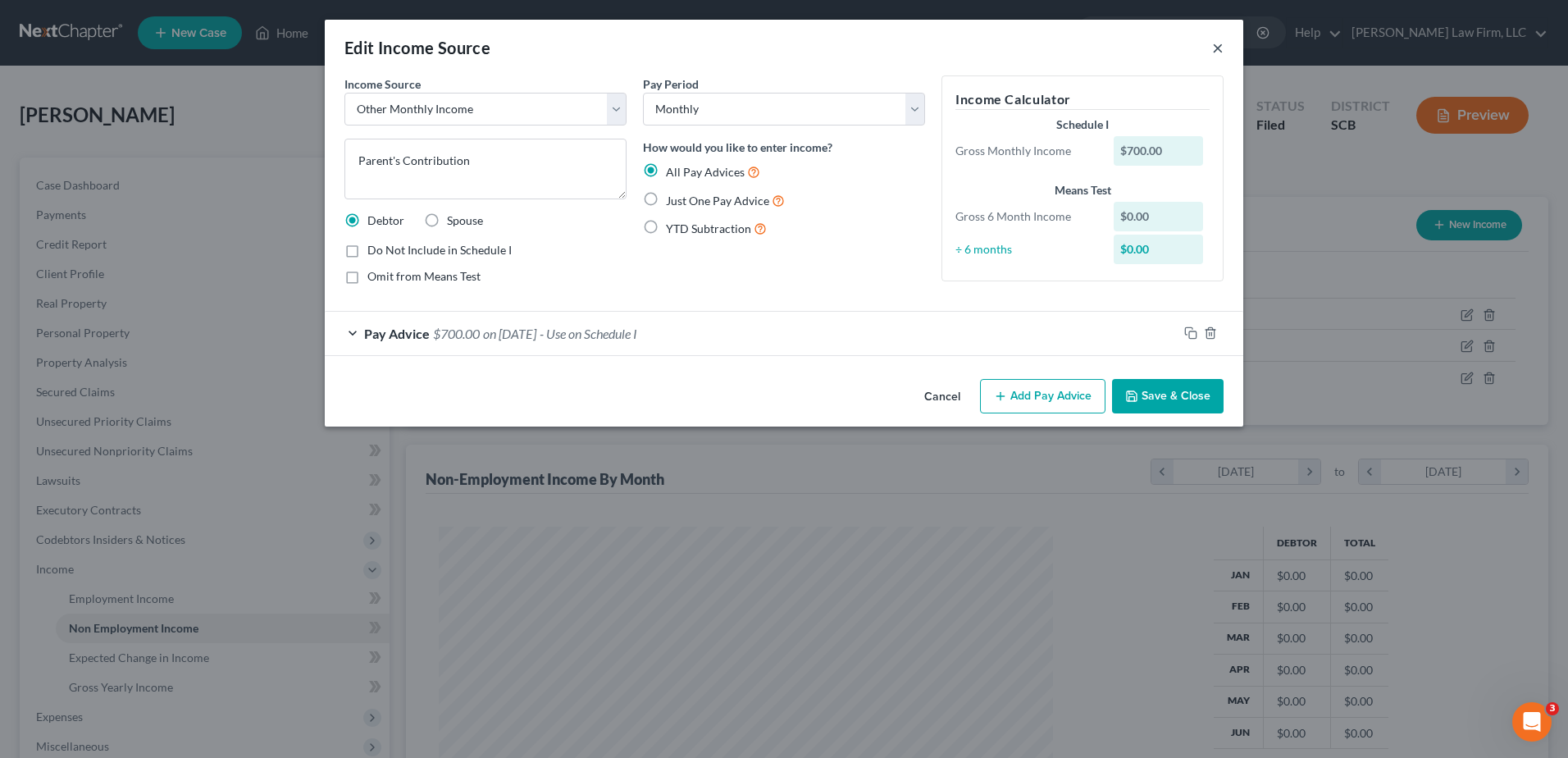
click at [1218, 47] on button "×" at bounding box center [1218, 47] width 11 height 20
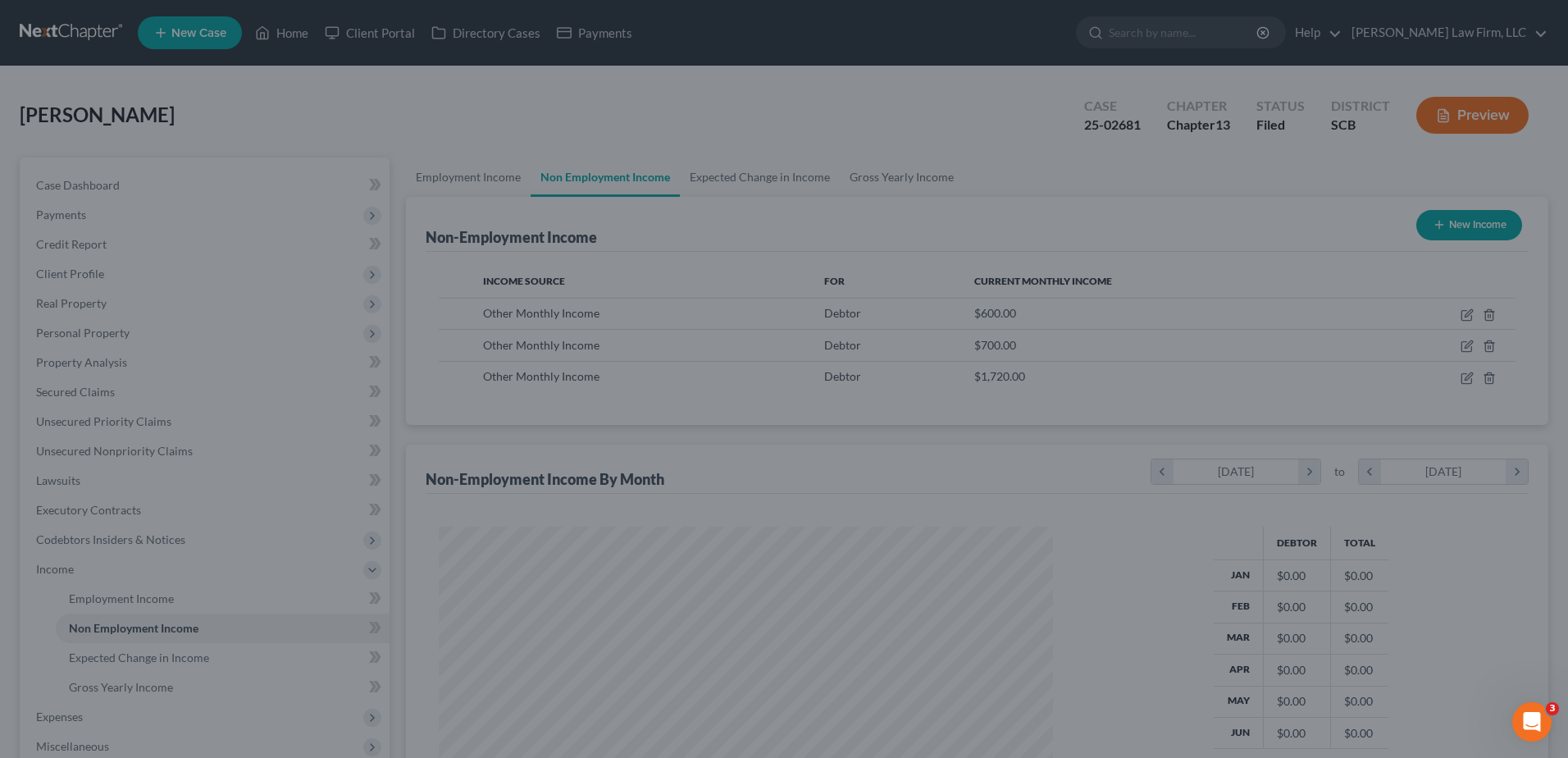
scroll to position [820015, 819633]
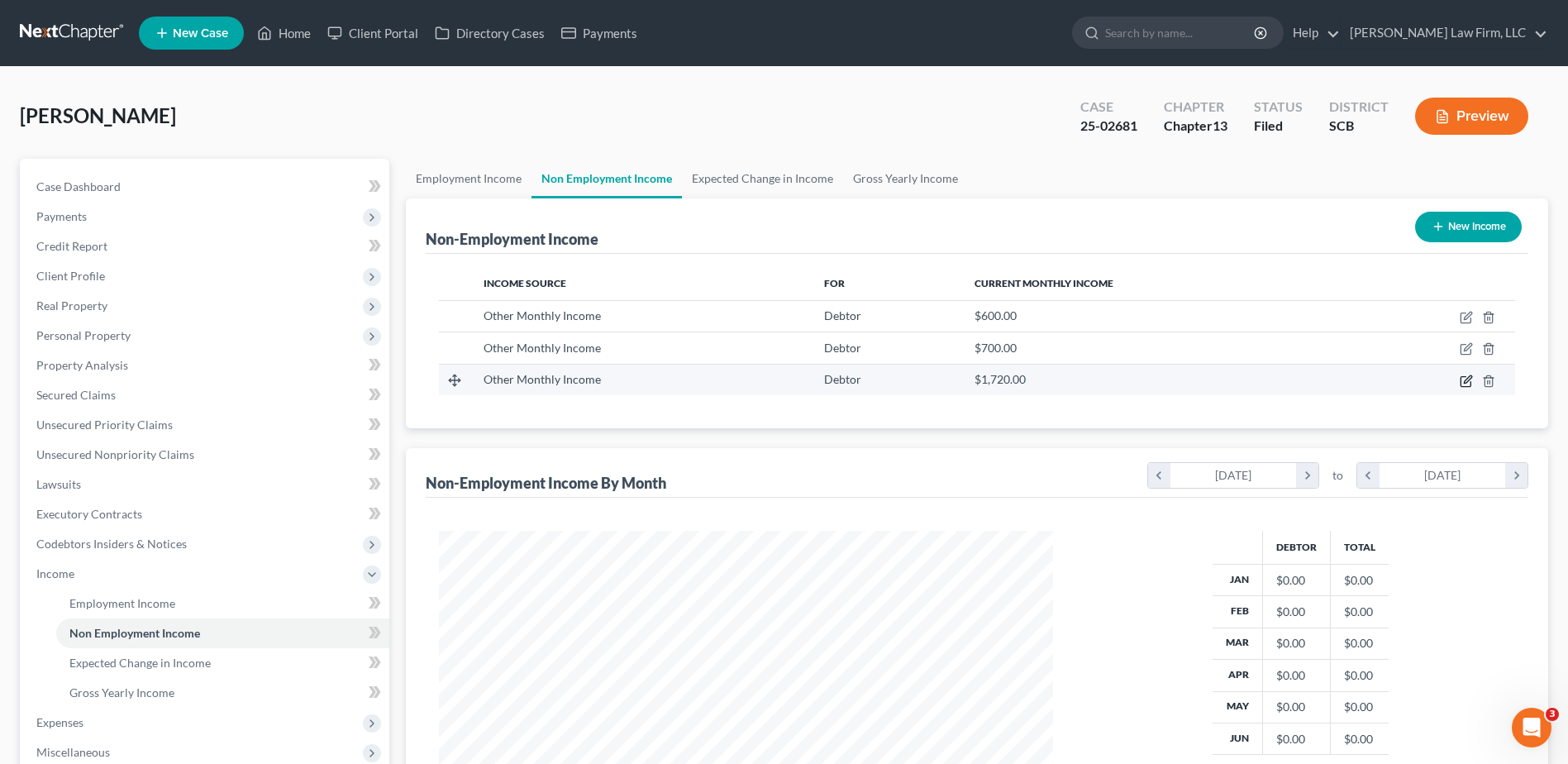
click at [1463, 382] on icon "button" at bounding box center [1467, 382] width 13 height 13
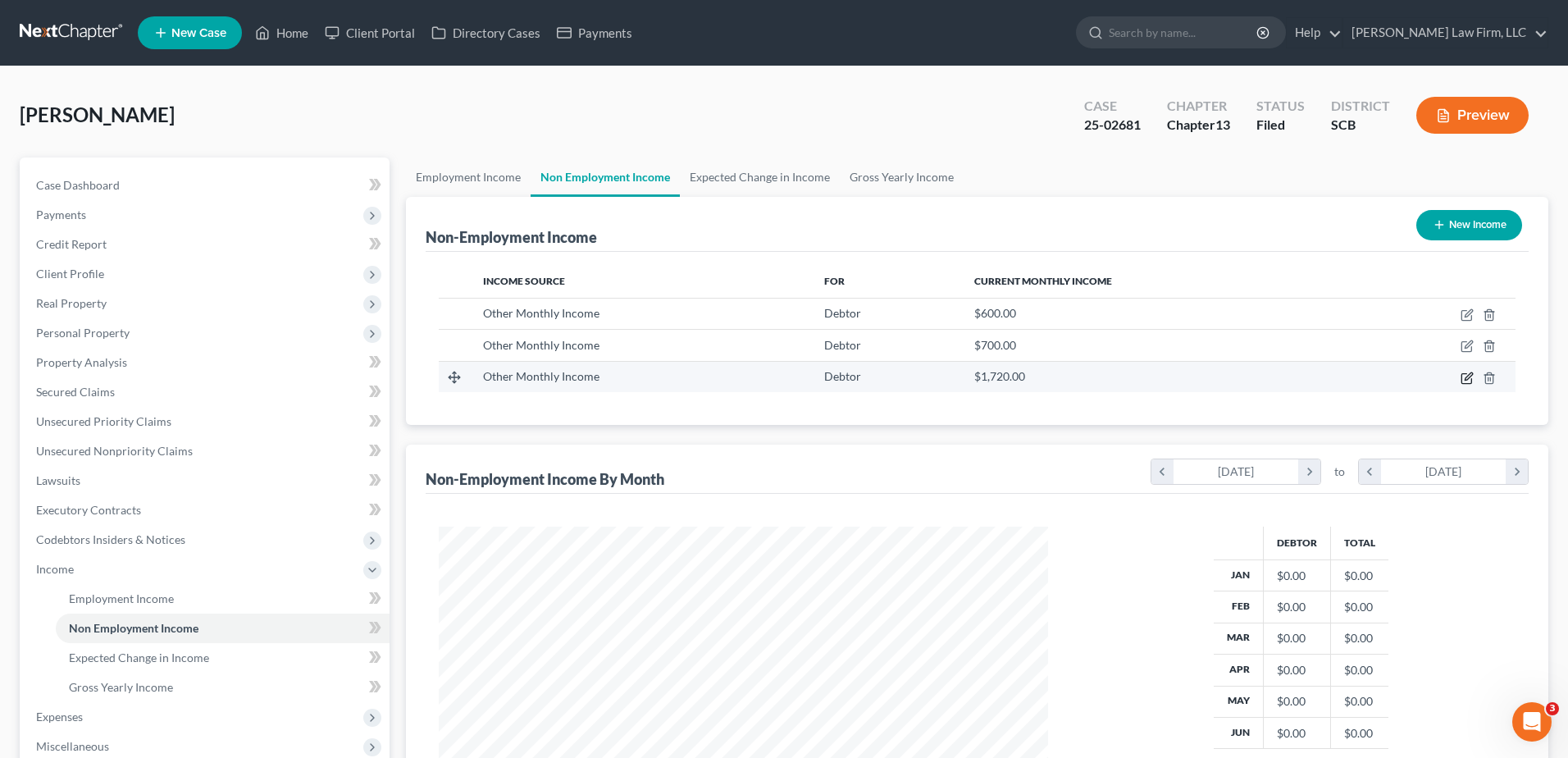
select select "13"
select select "0"
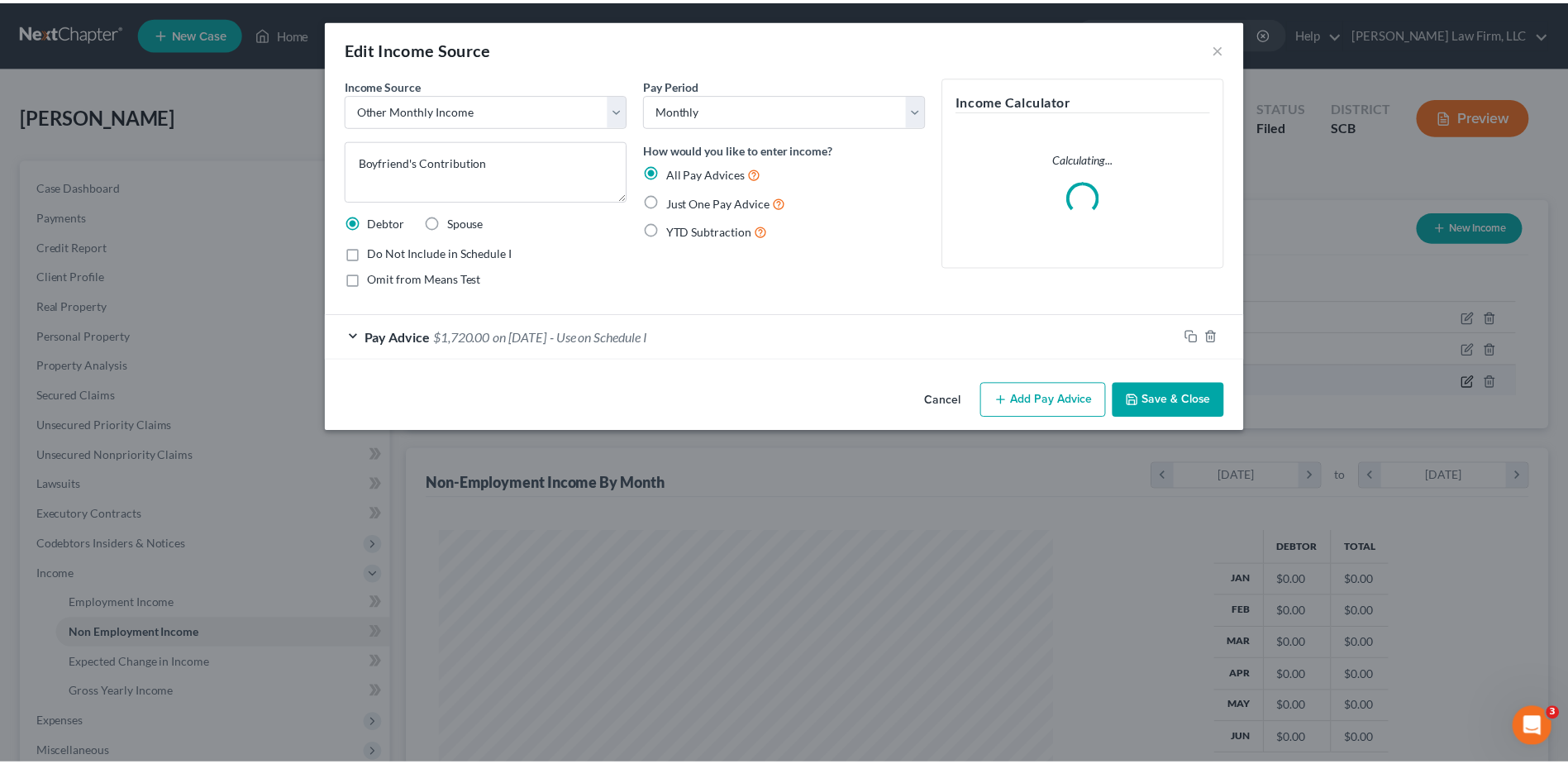
scroll to position [309, 653]
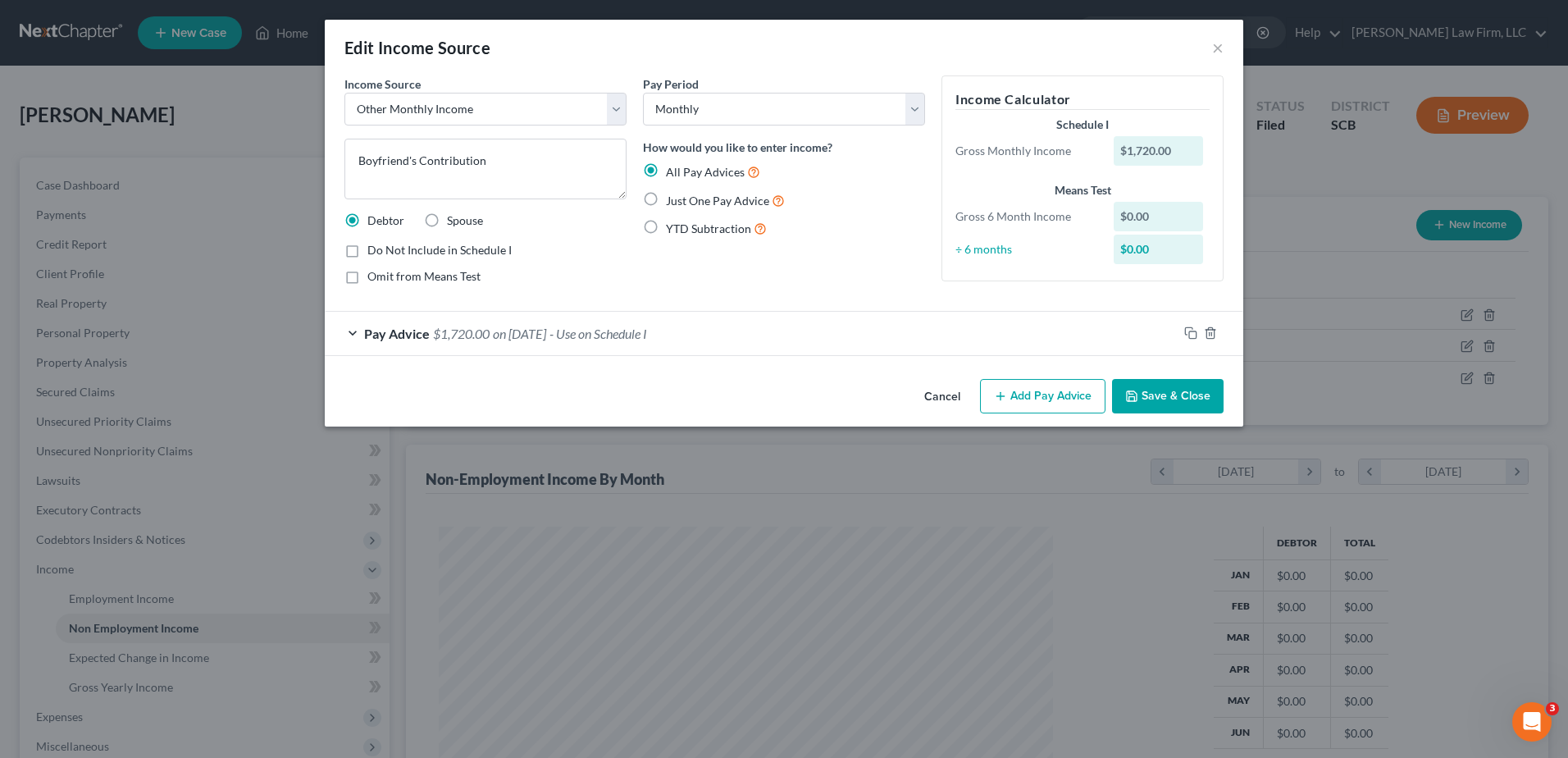
click at [1282, 233] on div "Edit Income Source × Income Source * Select Unemployment Disability (from emplo…" at bounding box center [784, 379] width 1568 height 758
click at [1215, 46] on button "×" at bounding box center [1218, 47] width 11 height 20
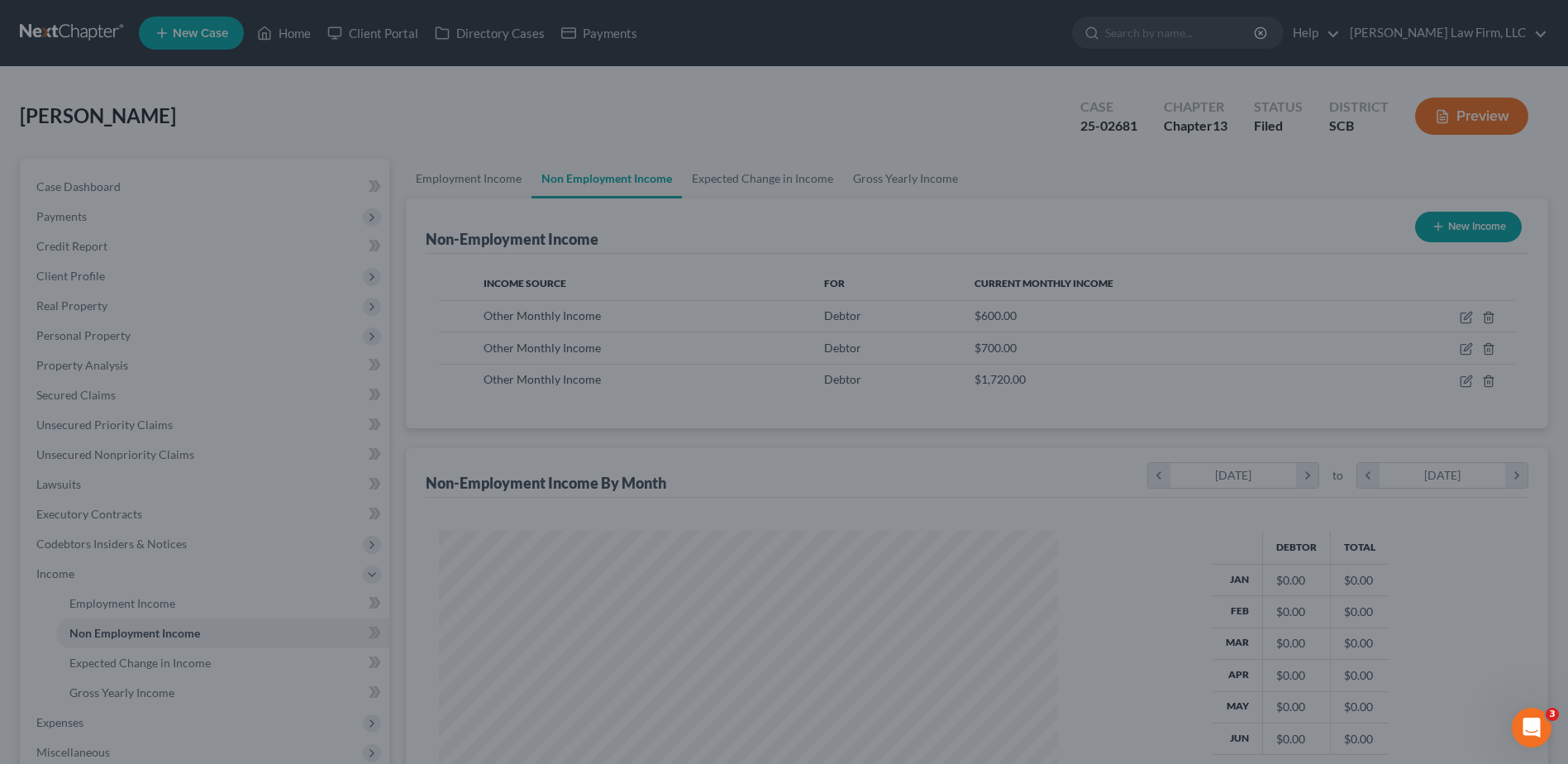
scroll to position [826506, 826002]
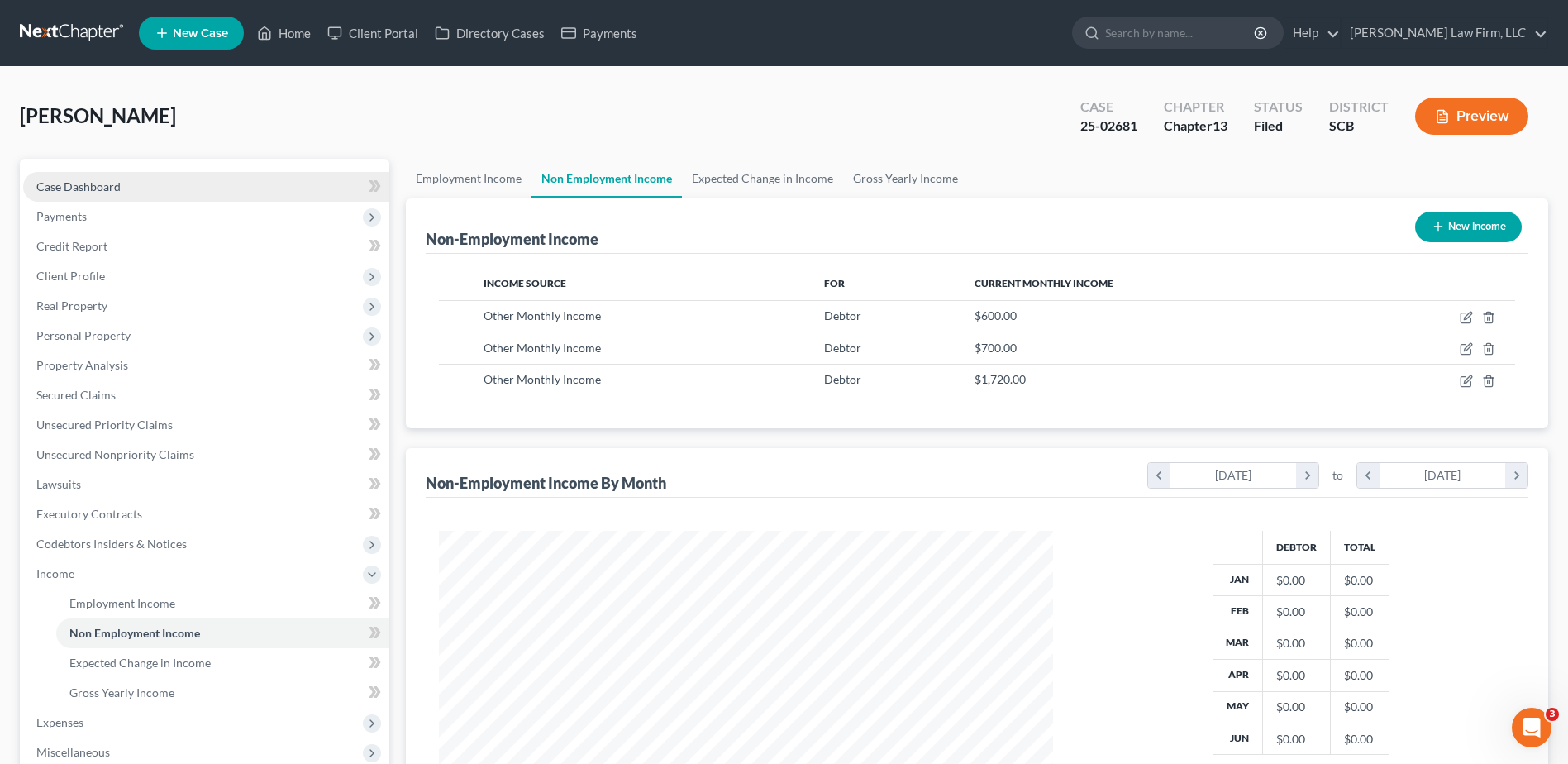
click at [101, 186] on span "Case Dashboard" at bounding box center [79, 186] width 84 height 14
select select "0"
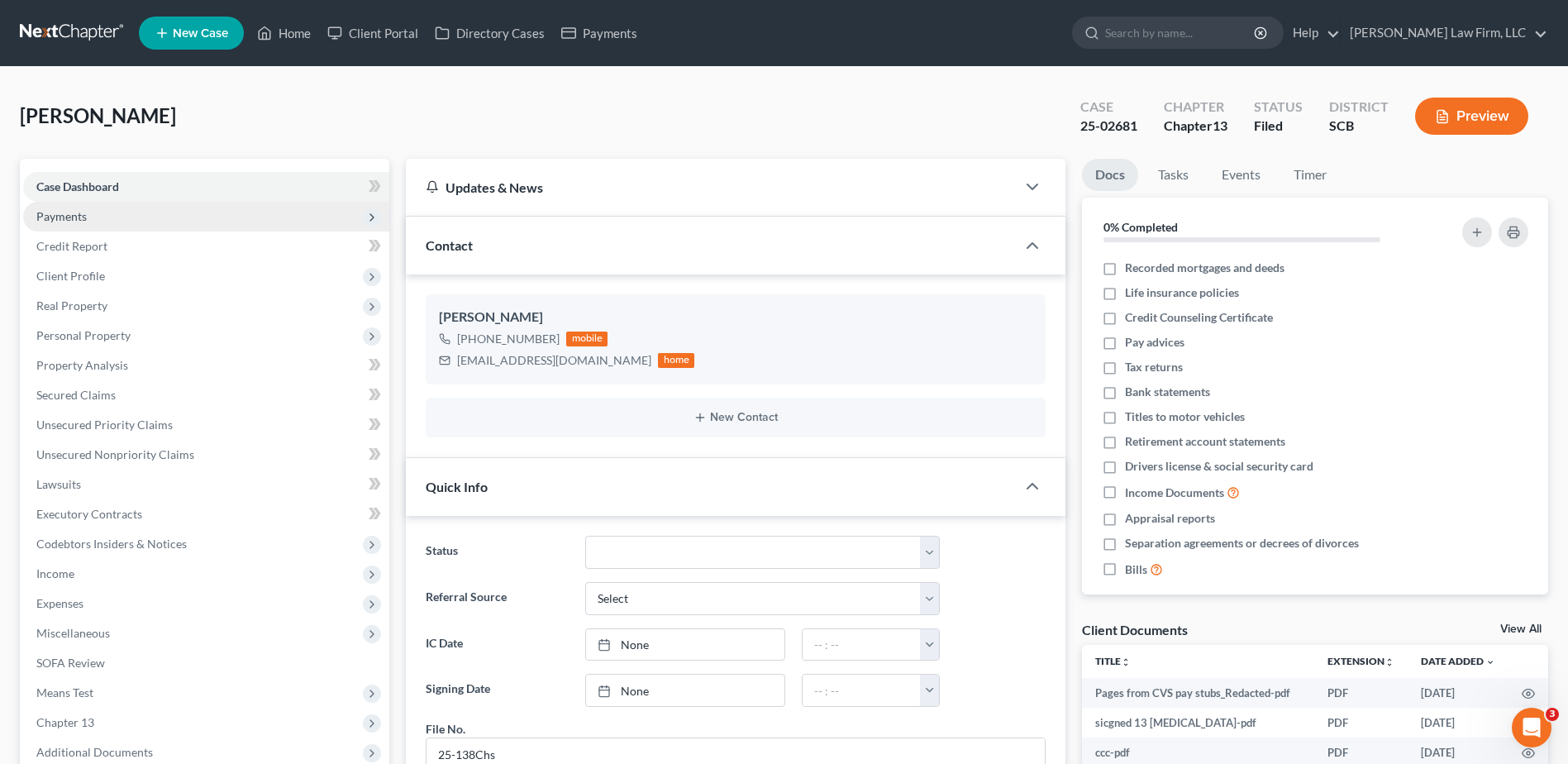
scroll to position [3164, 0]
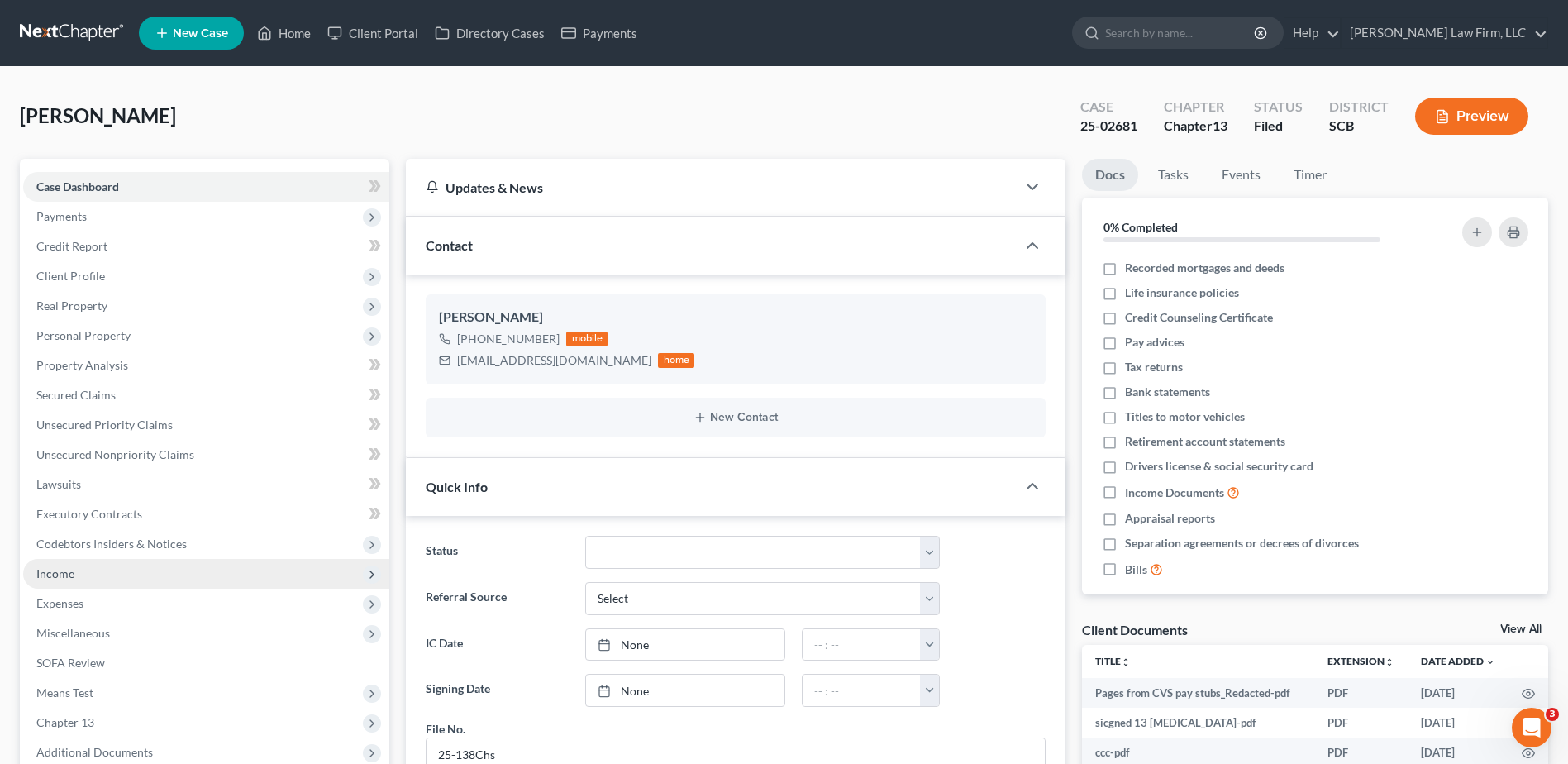
click at [62, 585] on span "Income" at bounding box center [206, 574] width 366 height 30
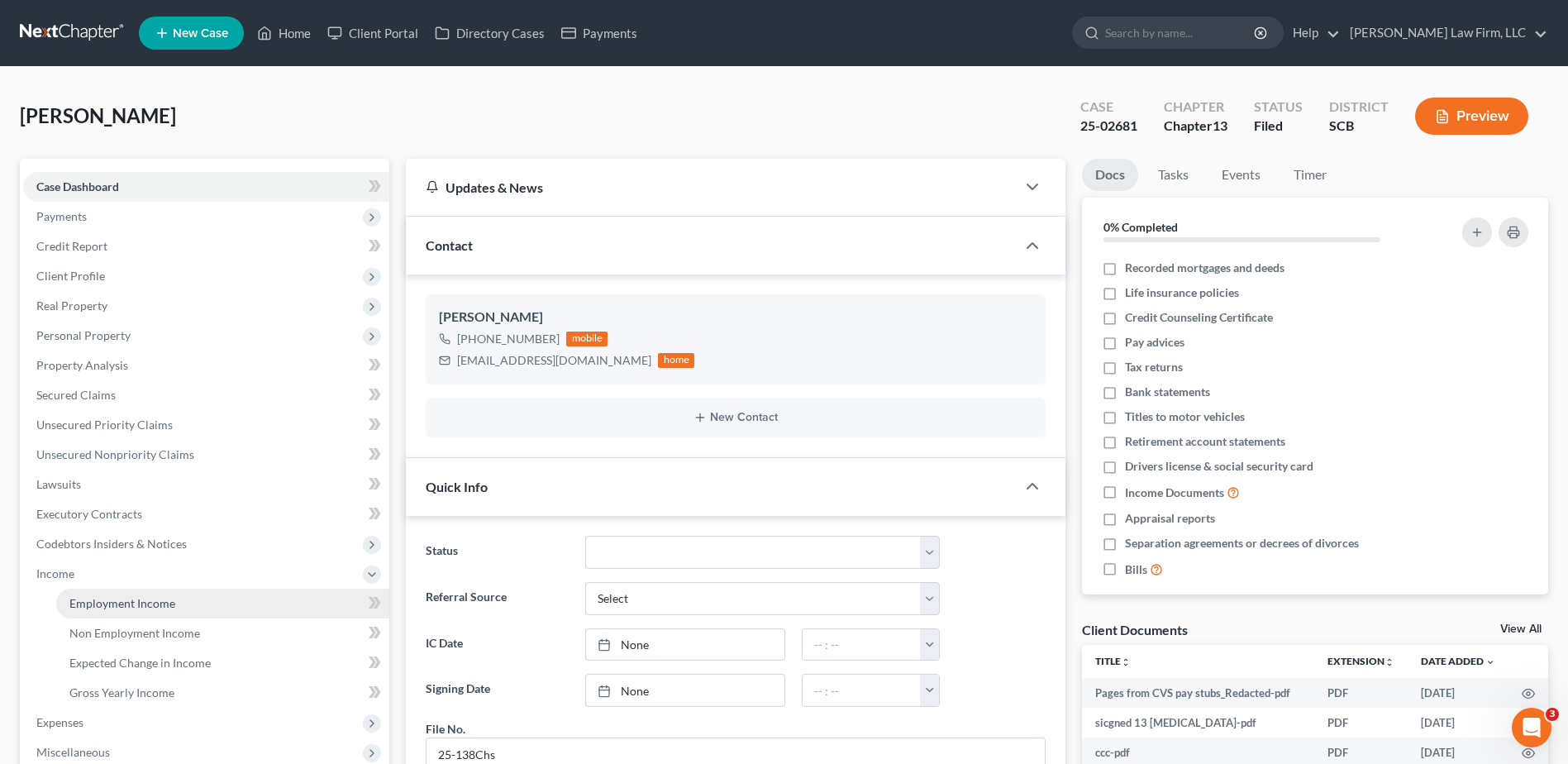
click at [139, 611] on link "Employment Income" at bounding box center [222, 604] width 333 height 30
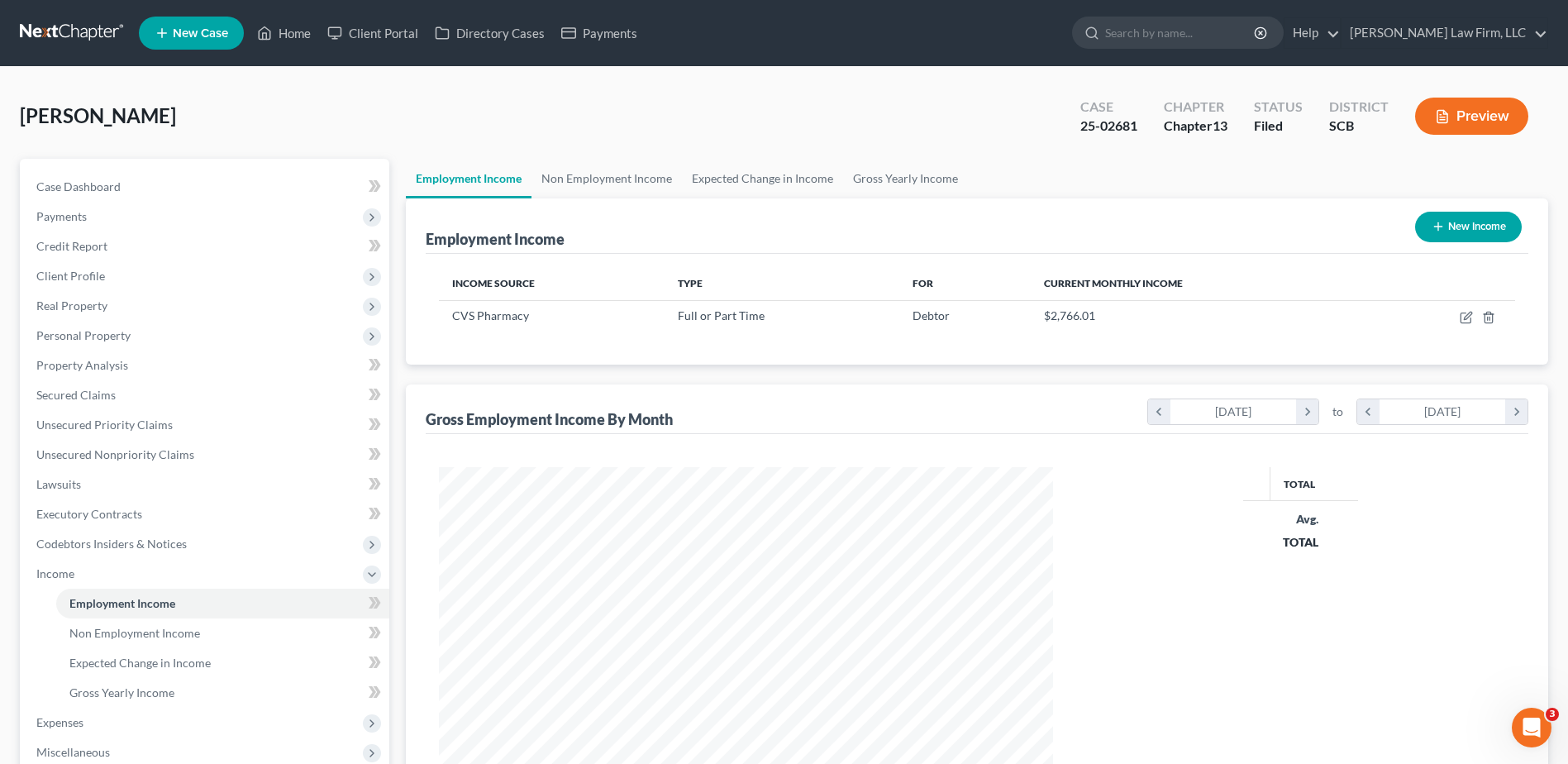
scroll to position [307, 647]
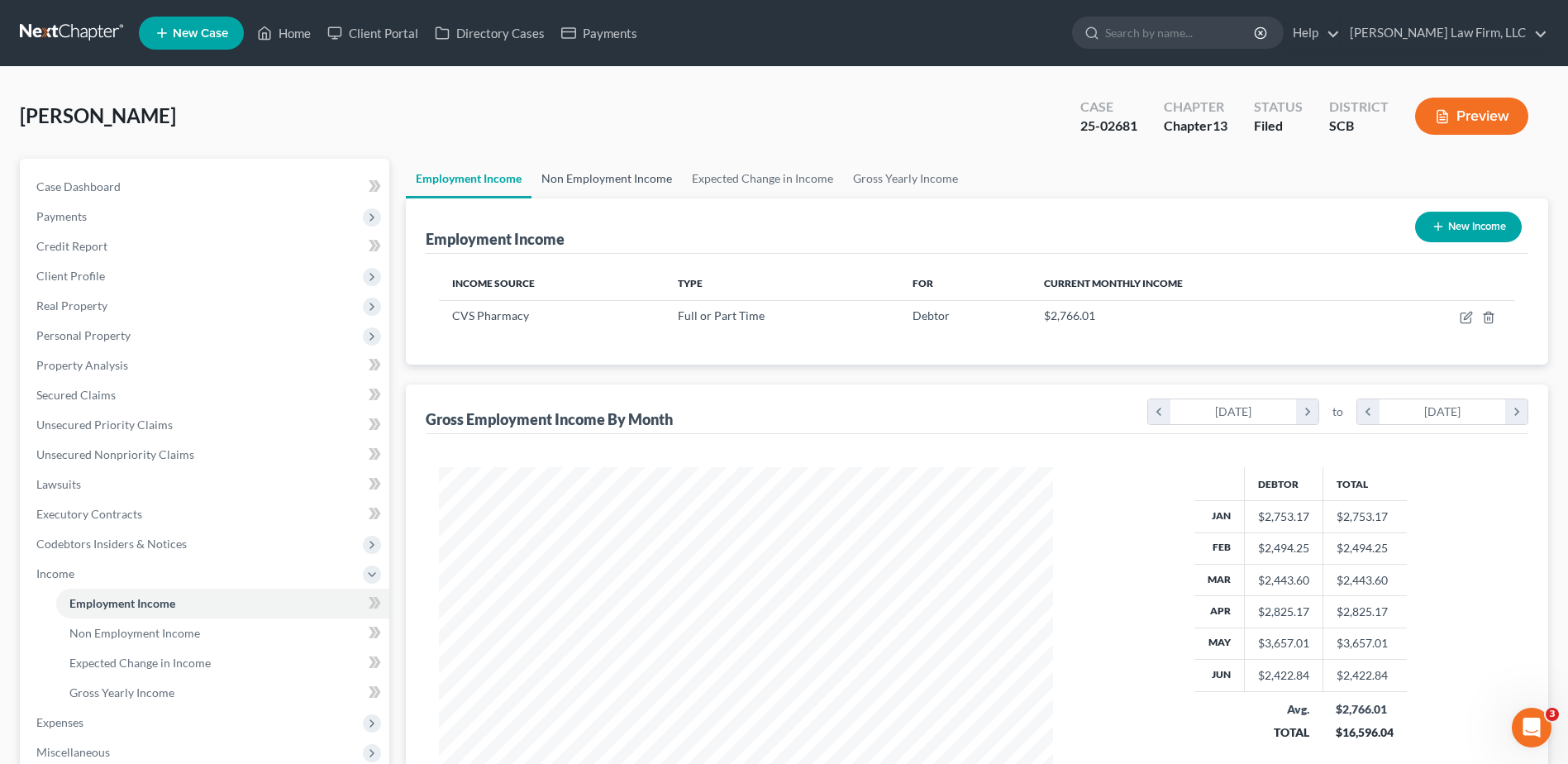
click at [568, 188] on link "Non Employment Income" at bounding box center [606, 178] width 151 height 39
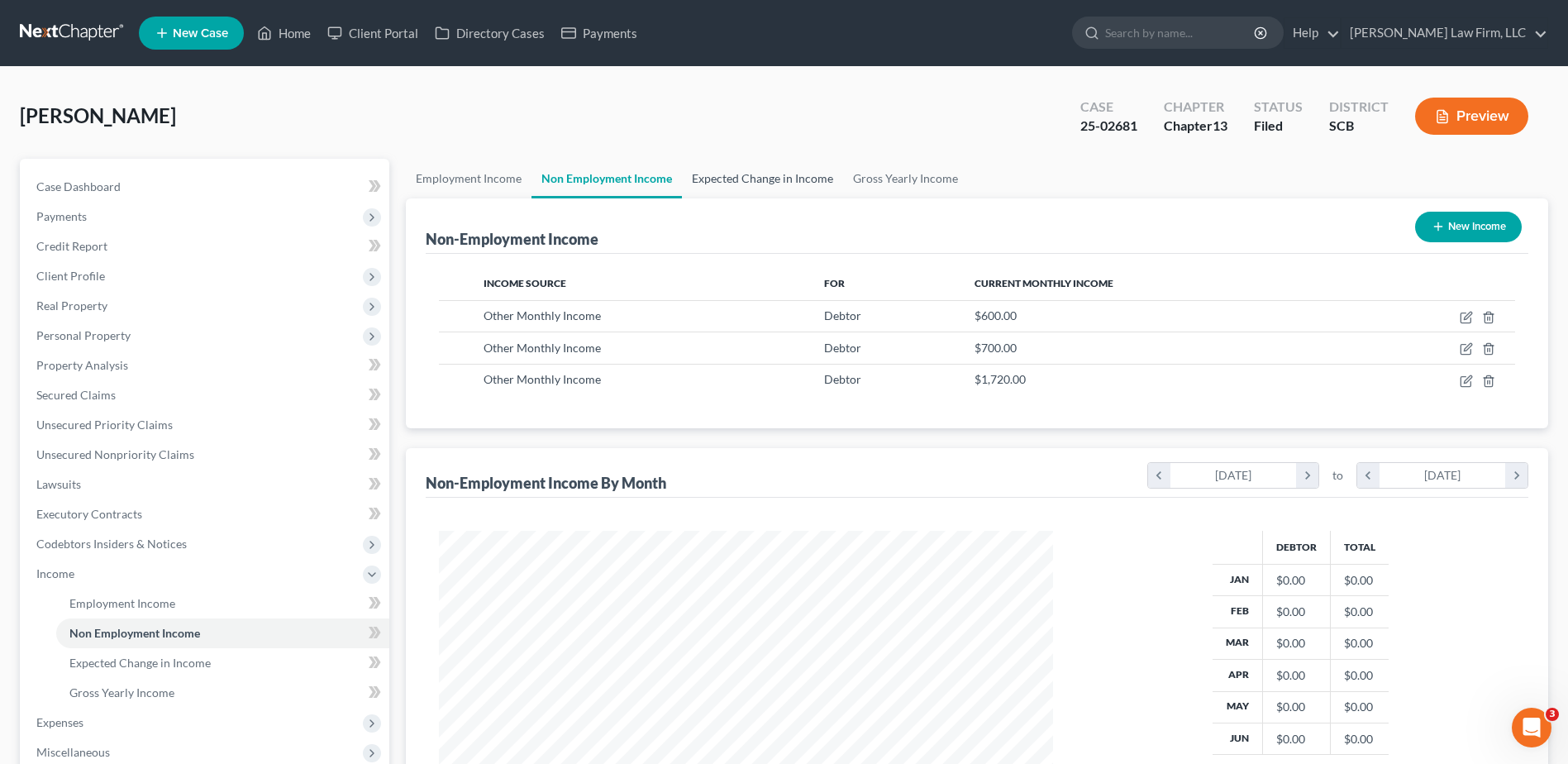
scroll to position [307, 647]
click at [730, 179] on link "Expected Change in Income" at bounding box center [763, 178] width 161 height 39
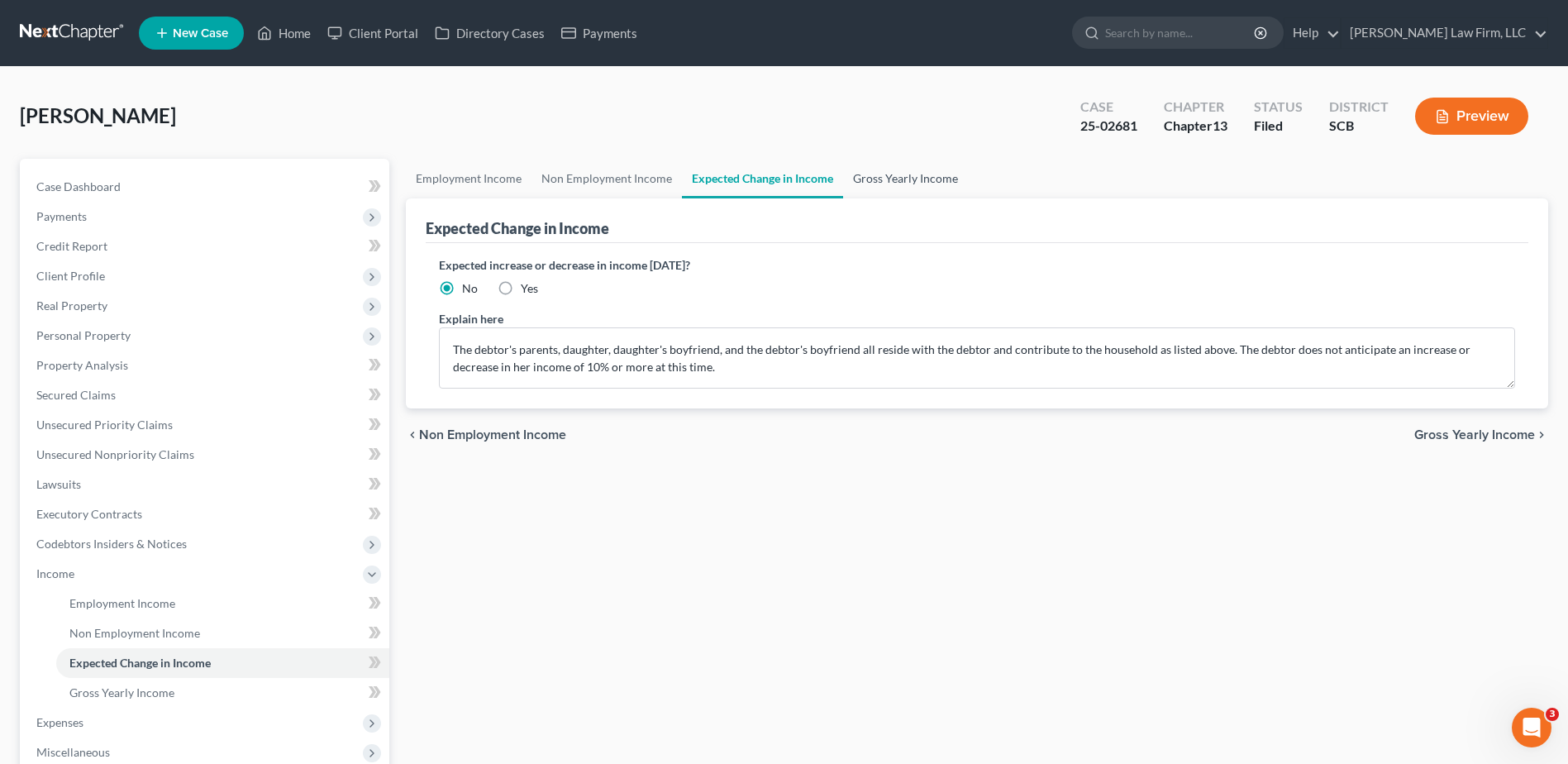
click at [890, 176] on link "Gross Yearly Income" at bounding box center [905, 178] width 125 height 39
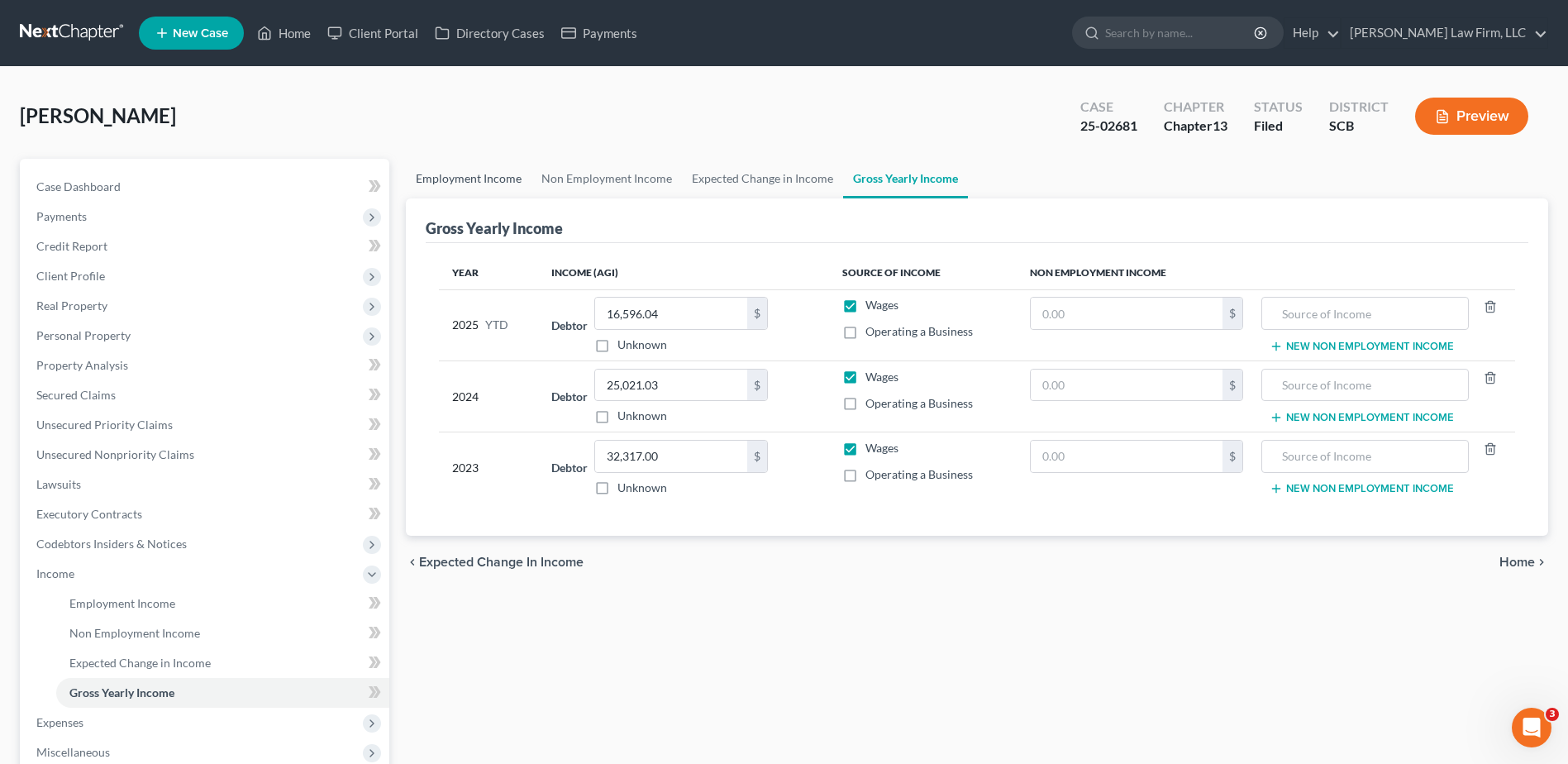
click at [483, 175] on link "Employment Income" at bounding box center [469, 178] width 126 height 39
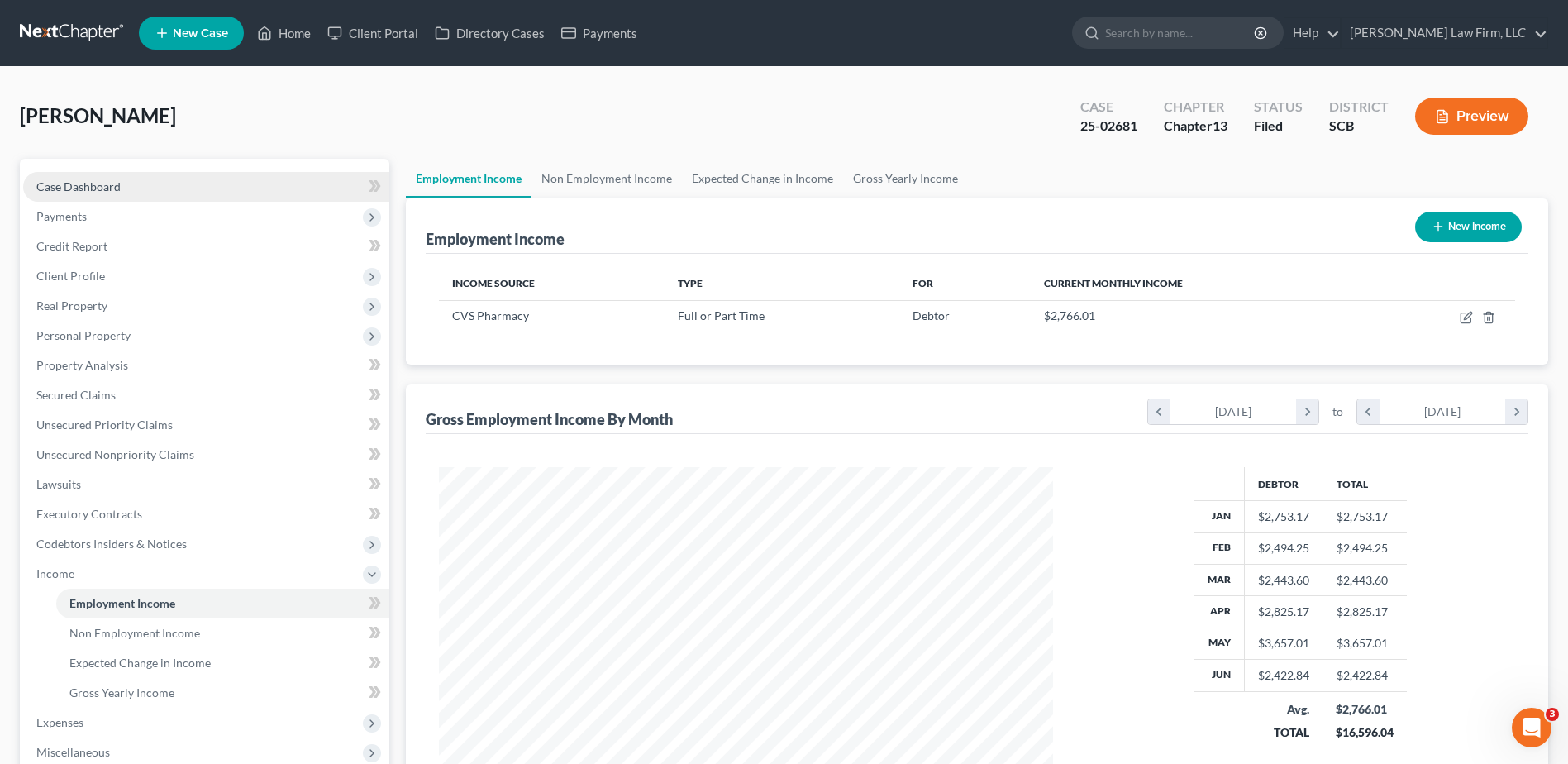
click at [71, 180] on span "Case Dashboard" at bounding box center [79, 186] width 84 height 14
select select "0"
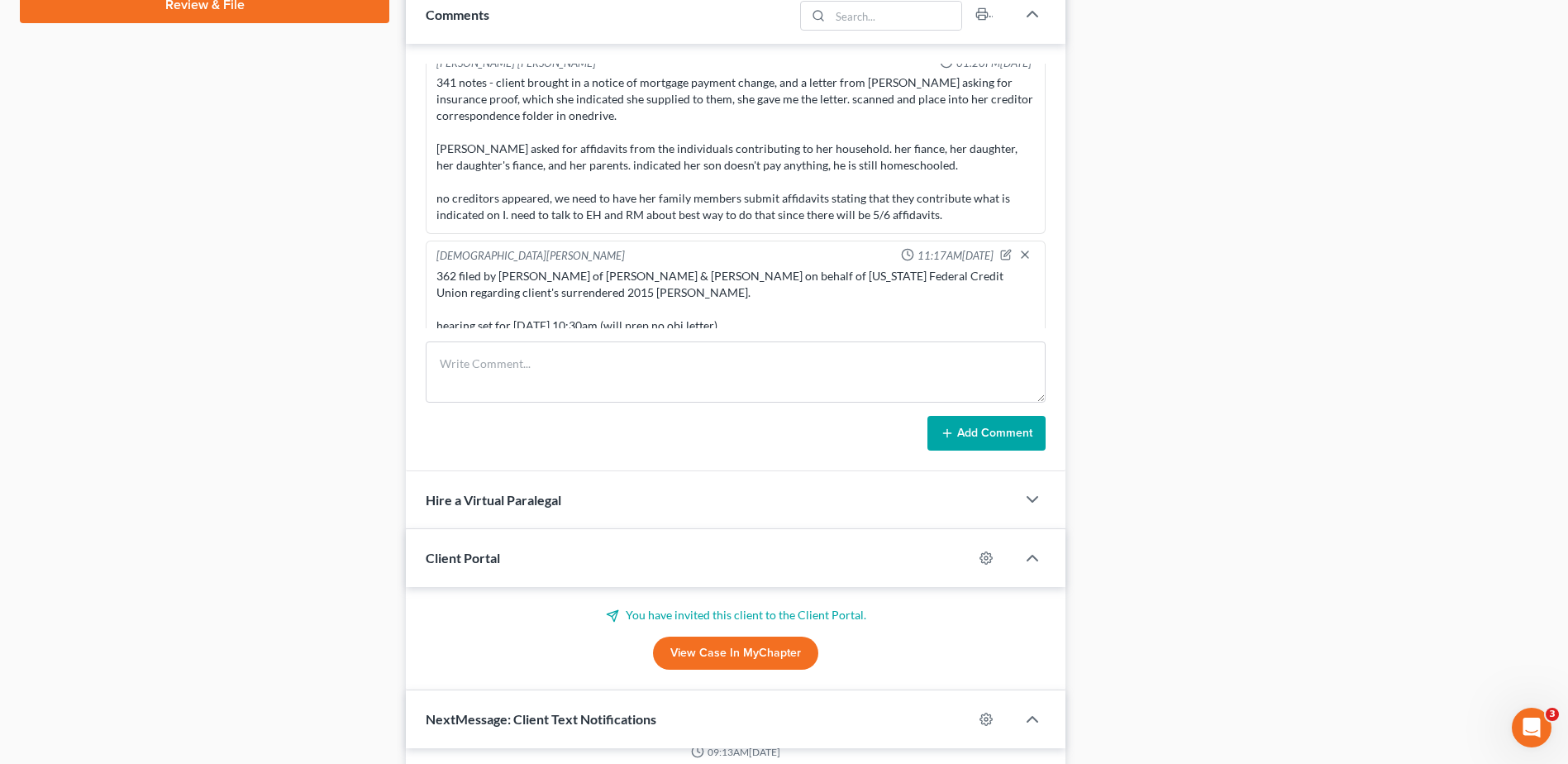
scroll to position [1075, 0]
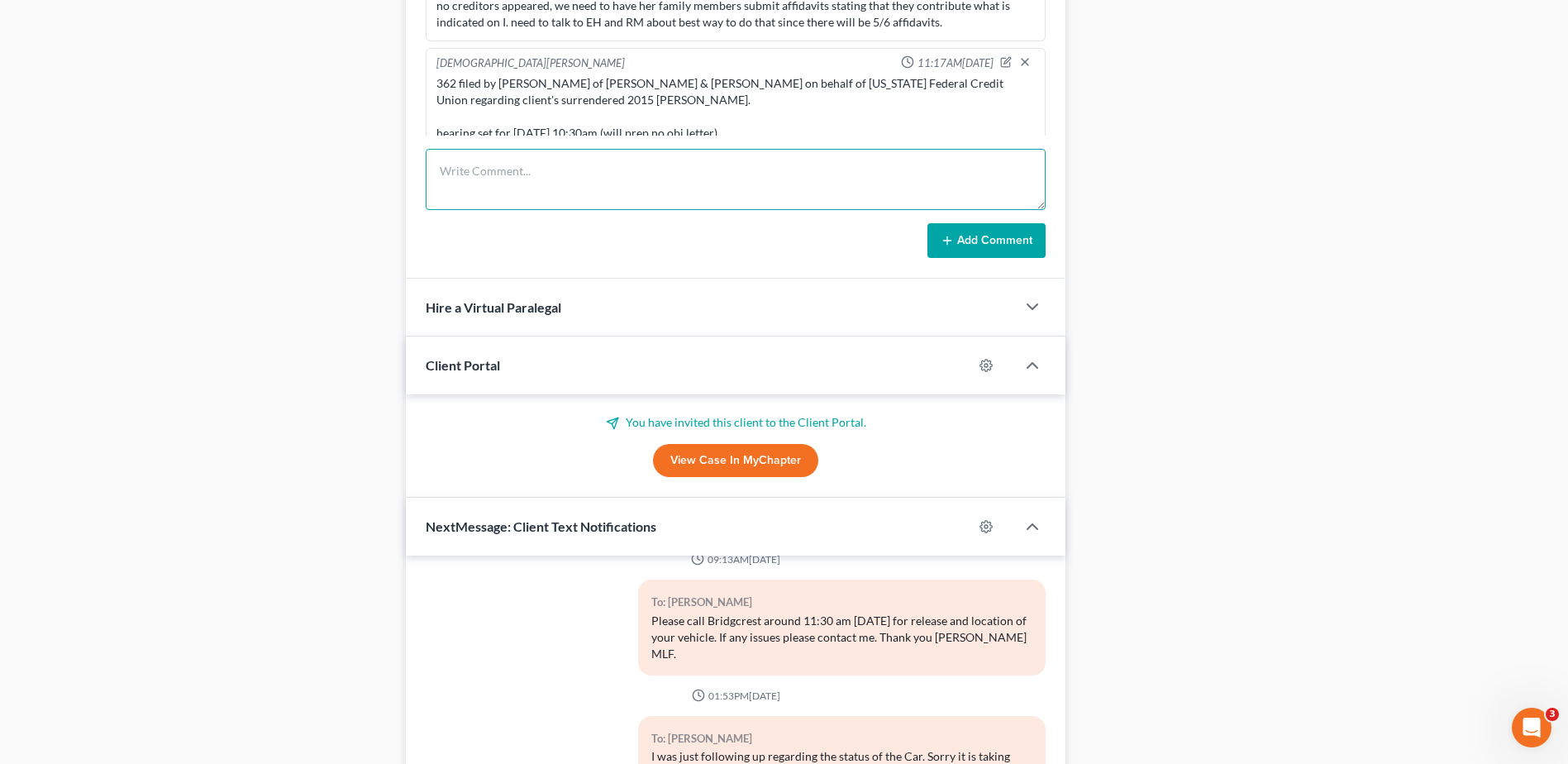
click at [526, 181] on textarea at bounding box center [736, 179] width 620 height 61
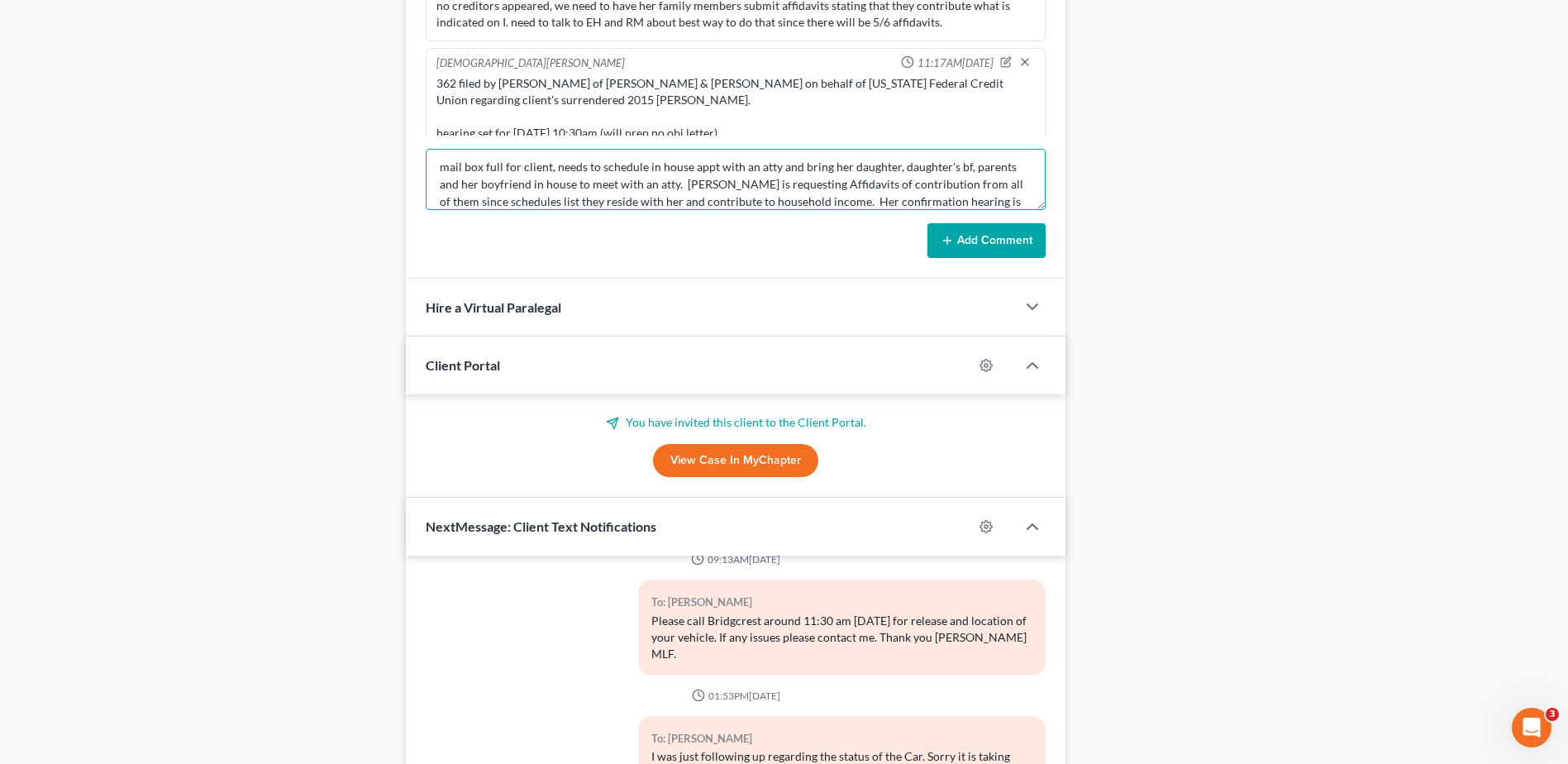
scroll to position [22, 0]
type textarea "mail box full for client, needs to schedule in house appt with an atty and brin…"
click at [964, 242] on button "Add Comment" at bounding box center [987, 240] width 118 height 35
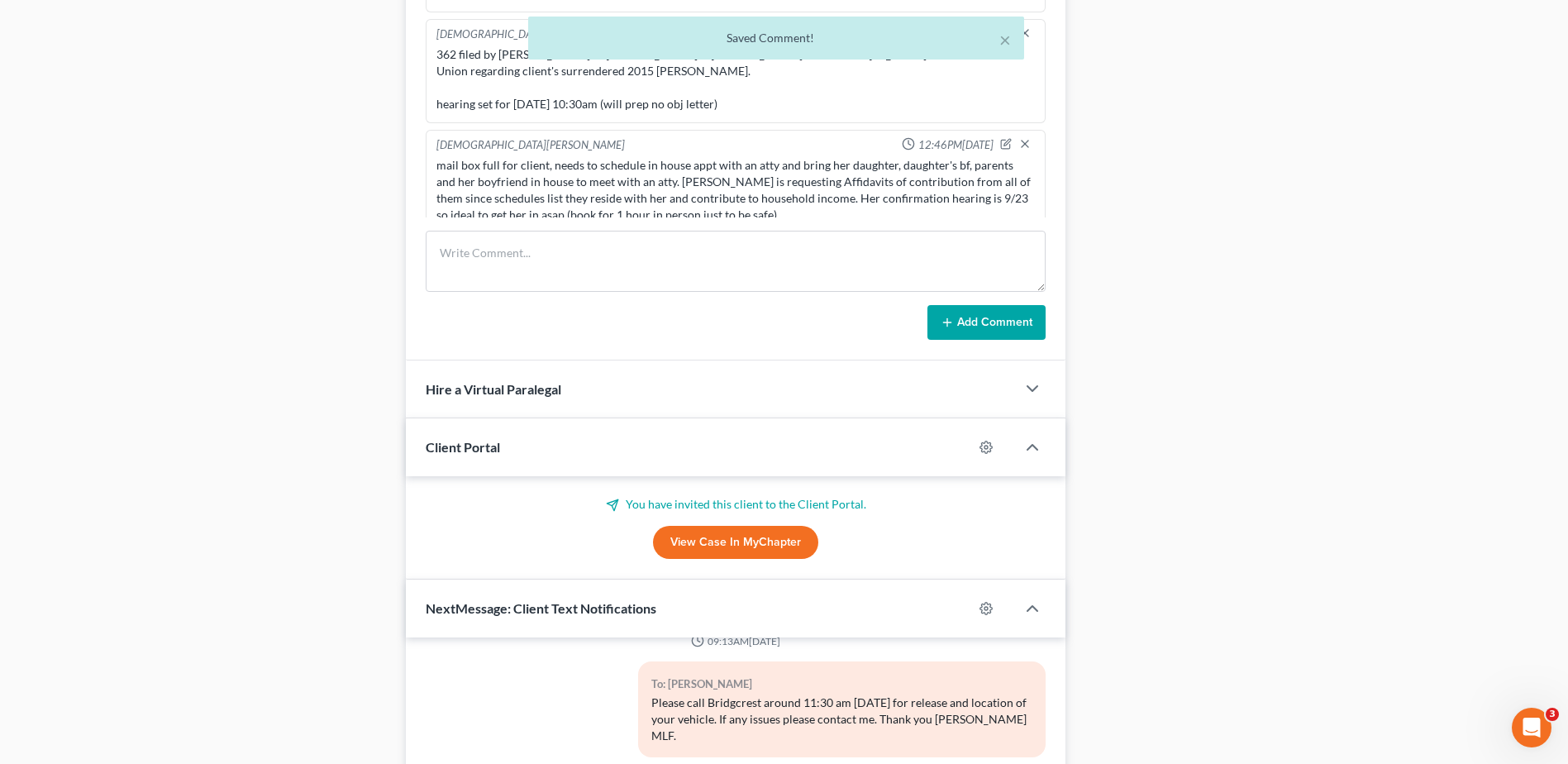
scroll to position [992, 0]
click at [1000, 139] on icon "button" at bounding box center [1006, 144] width 11 height 11
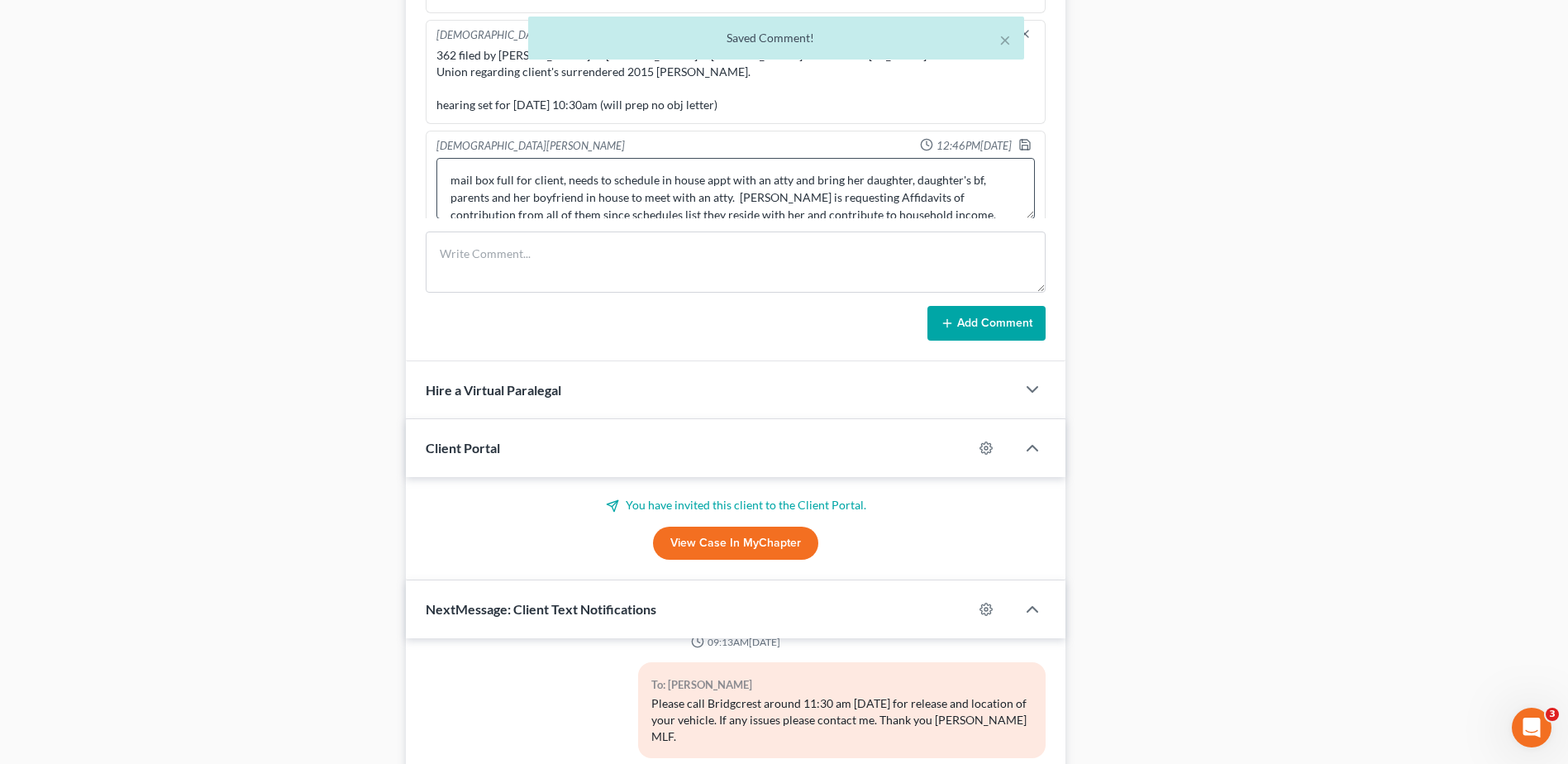
scroll to position [855, 0]
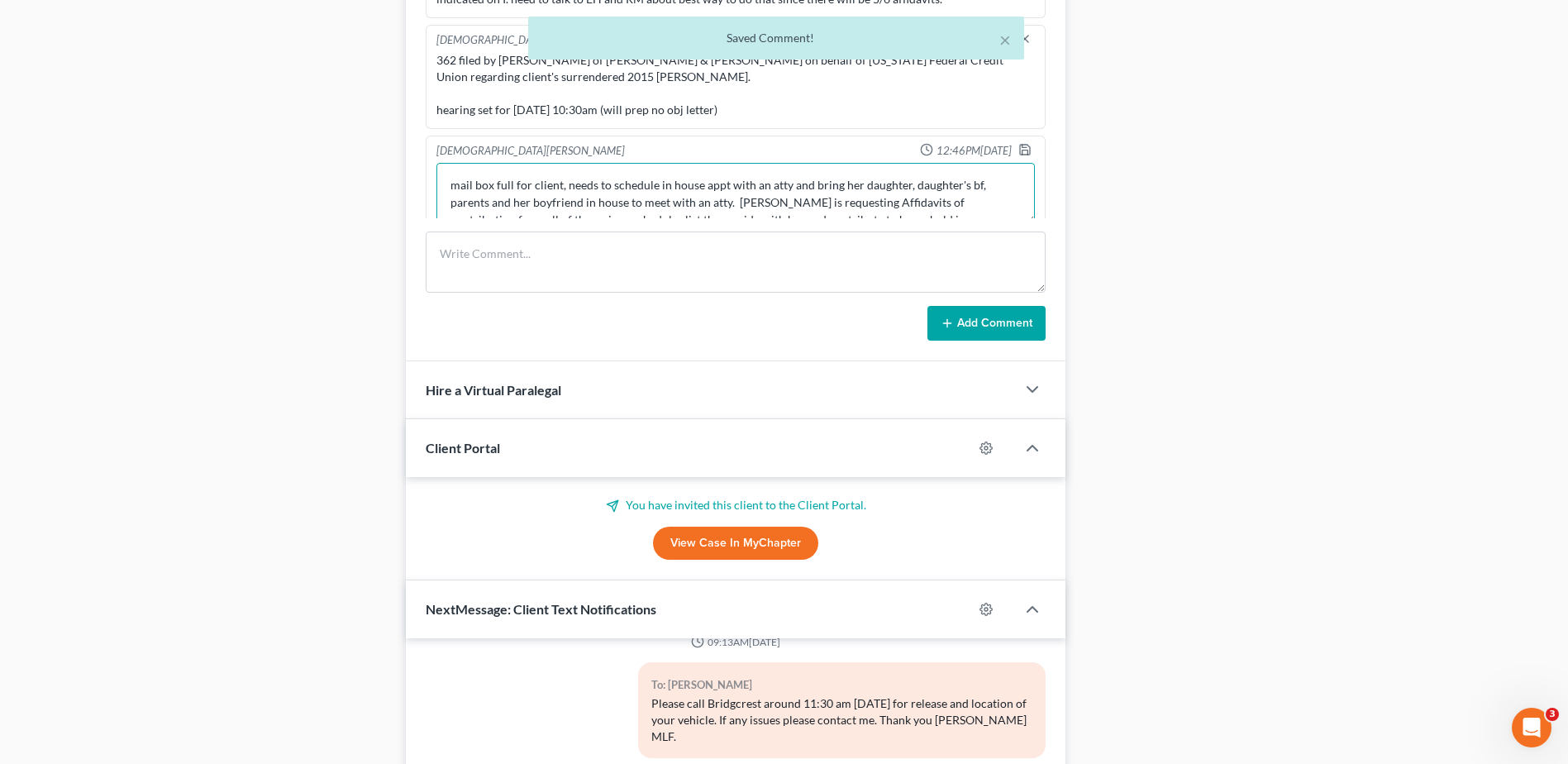
click at [565, 168] on textarea "mail box full for client, needs to schedule in house appt with an atty and brin…" at bounding box center [736, 193] width 599 height 61
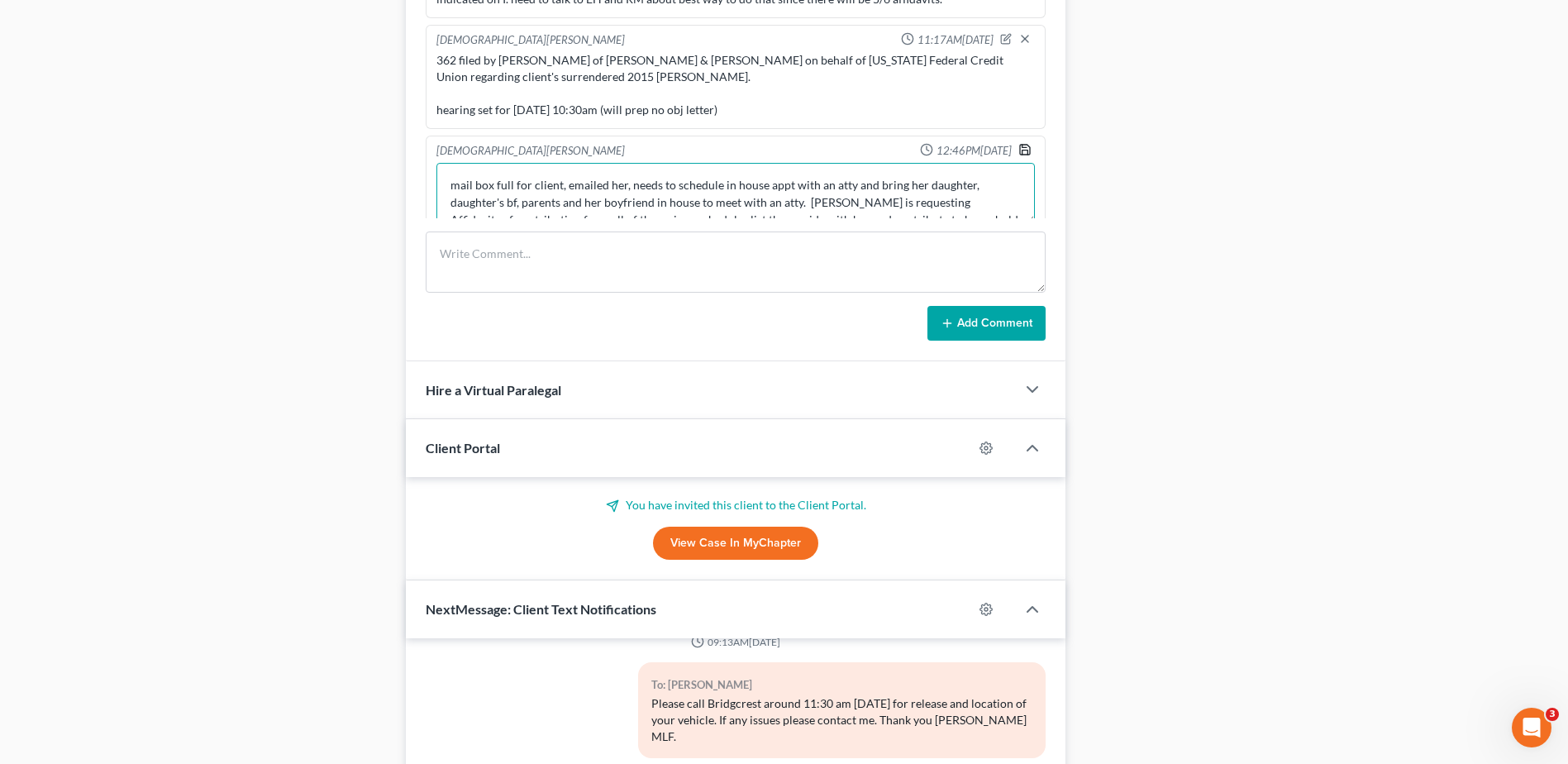
type textarea "mail box full for client, emailed her, needs to schedule in house appt with an …"
click at [1019, 143] on icon "button" at bounding box center [1025, 150] width 13 height 13
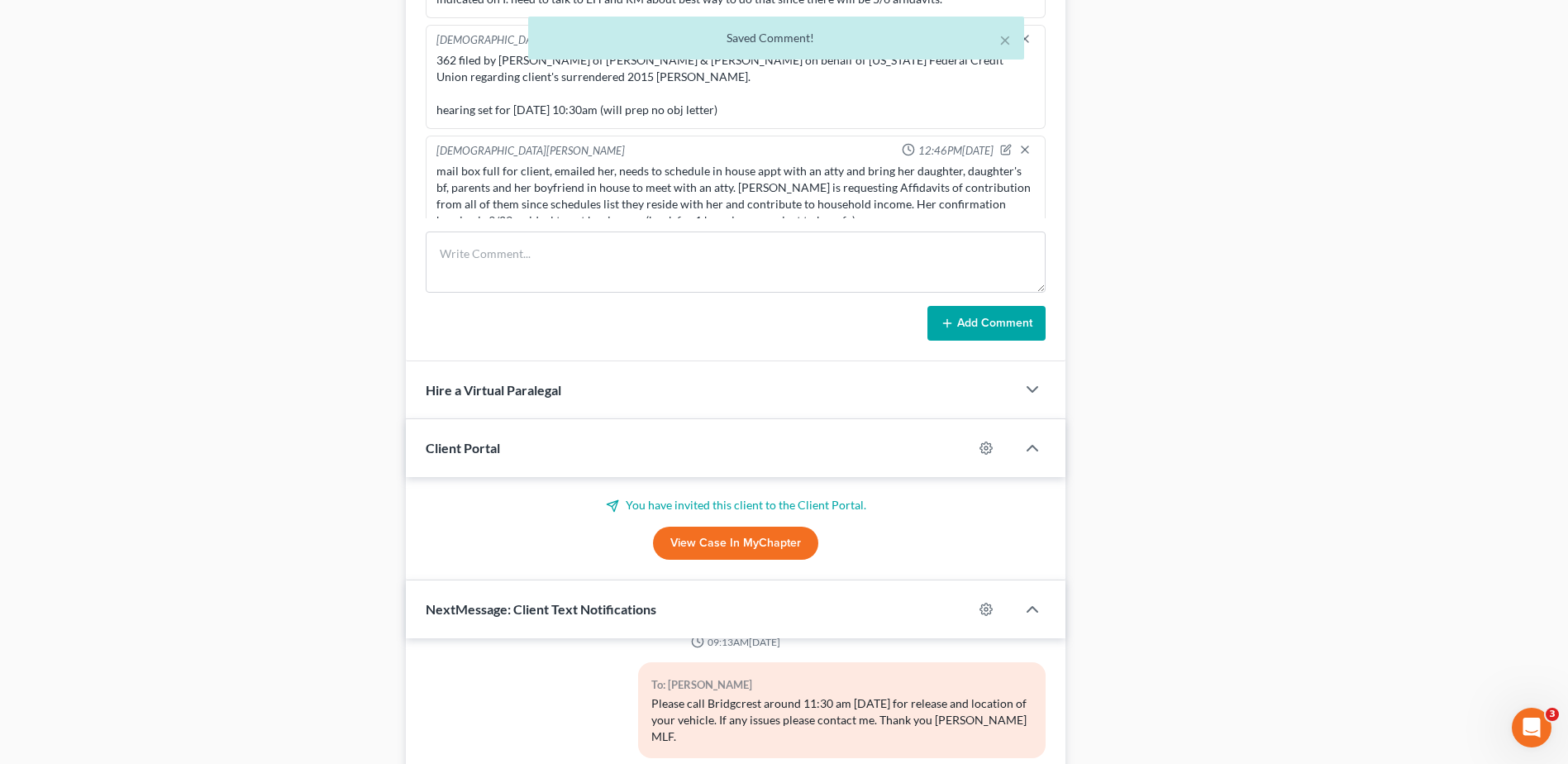
scroll to position [860, 0]
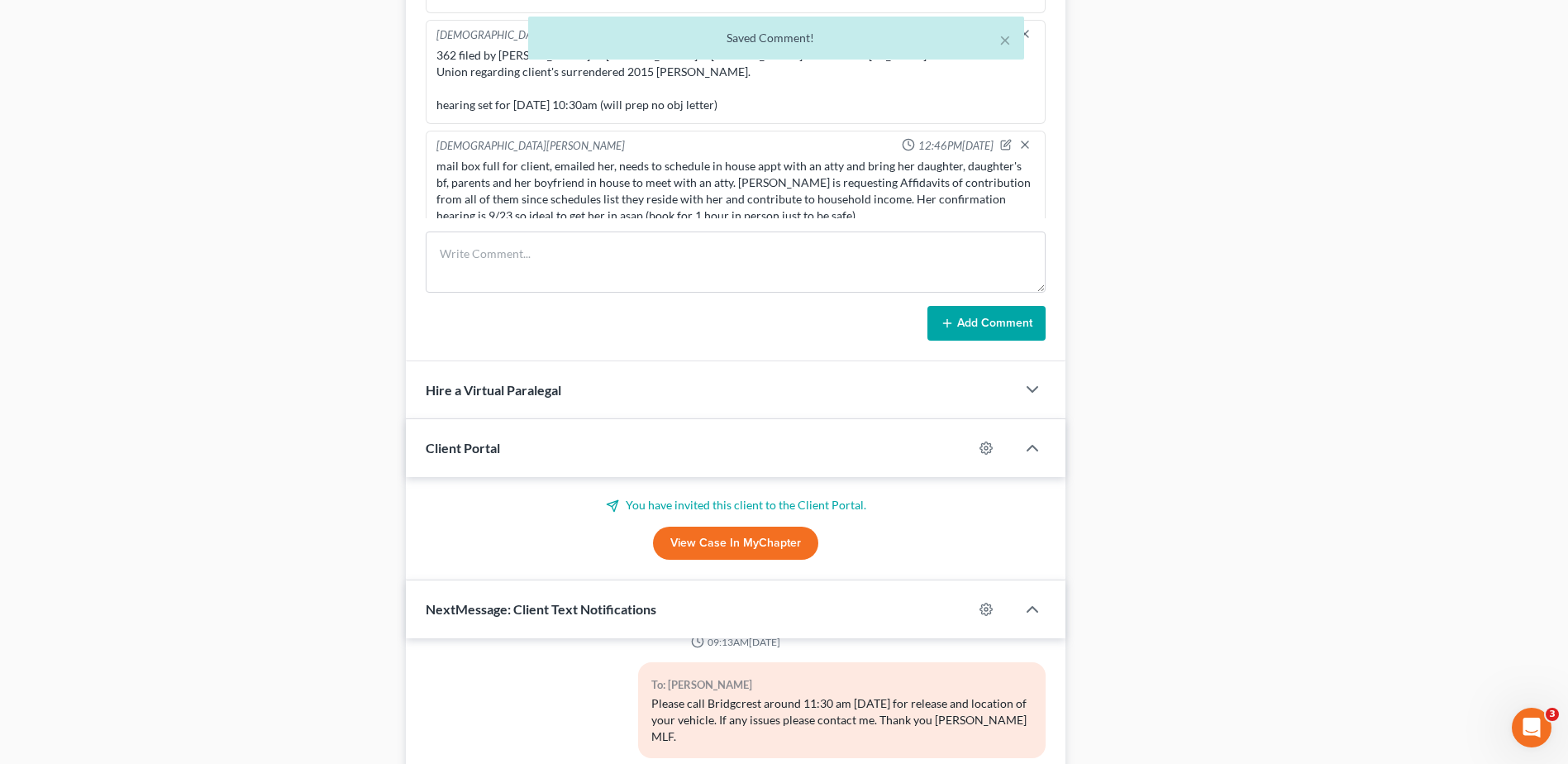
click at [771, 201] on div "mail box full for client, emailed her, needs to schedule in house appt with an …" at bounding box center [736, 190] width 599 height 67
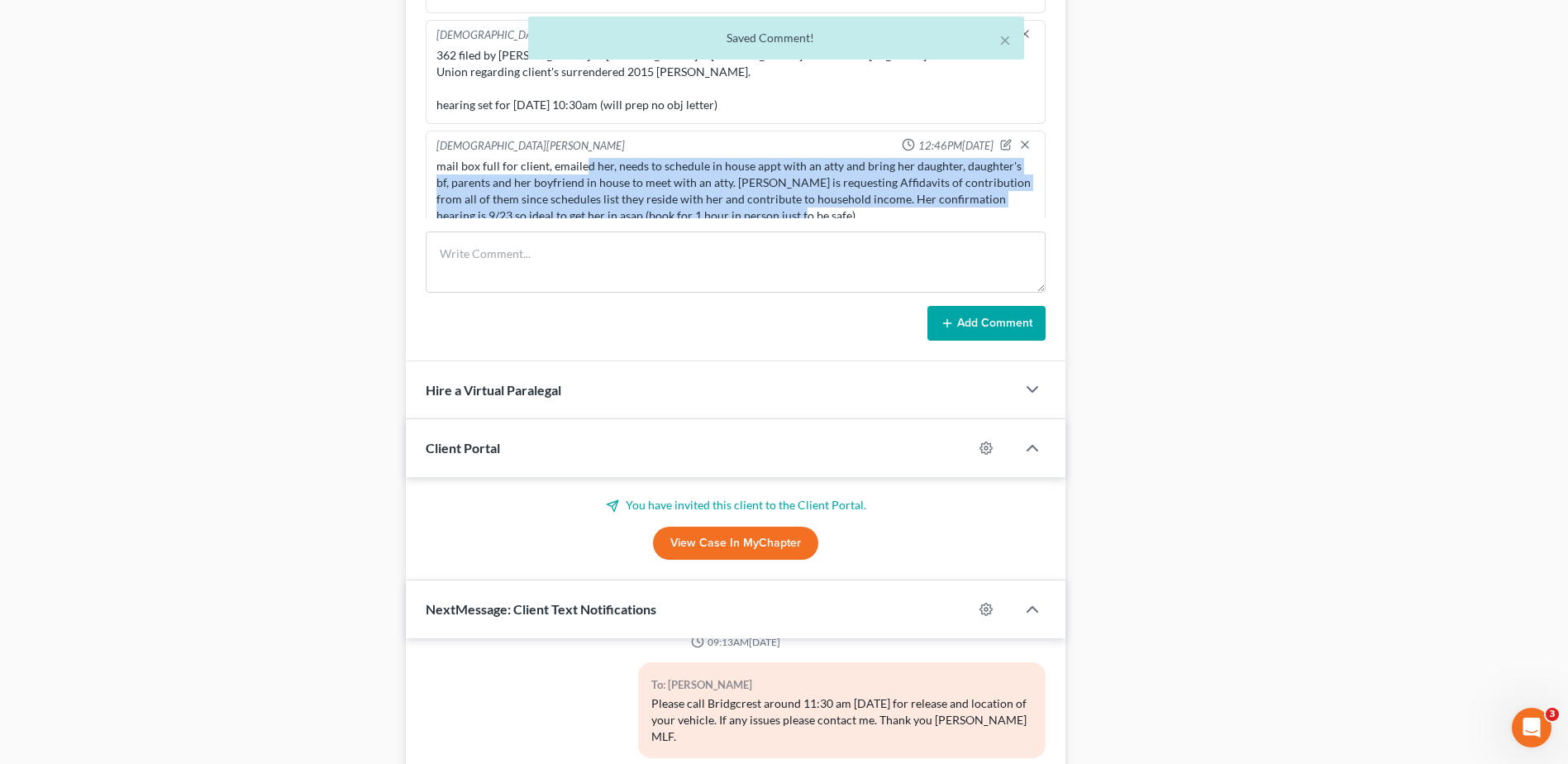
drag, startPoint x: 773, startPoint y: 202, endPoint x: 582, endPoint y: 148, distance: 198.5
click at [582, 157] on div "mail box full for client, emailed her, needs to schedule in house appt with an …" at bounding box center [736, 190] width 599 height 67
copy div "d her, needs to schedule in house appt with an atty and bring her daughter, dau…"
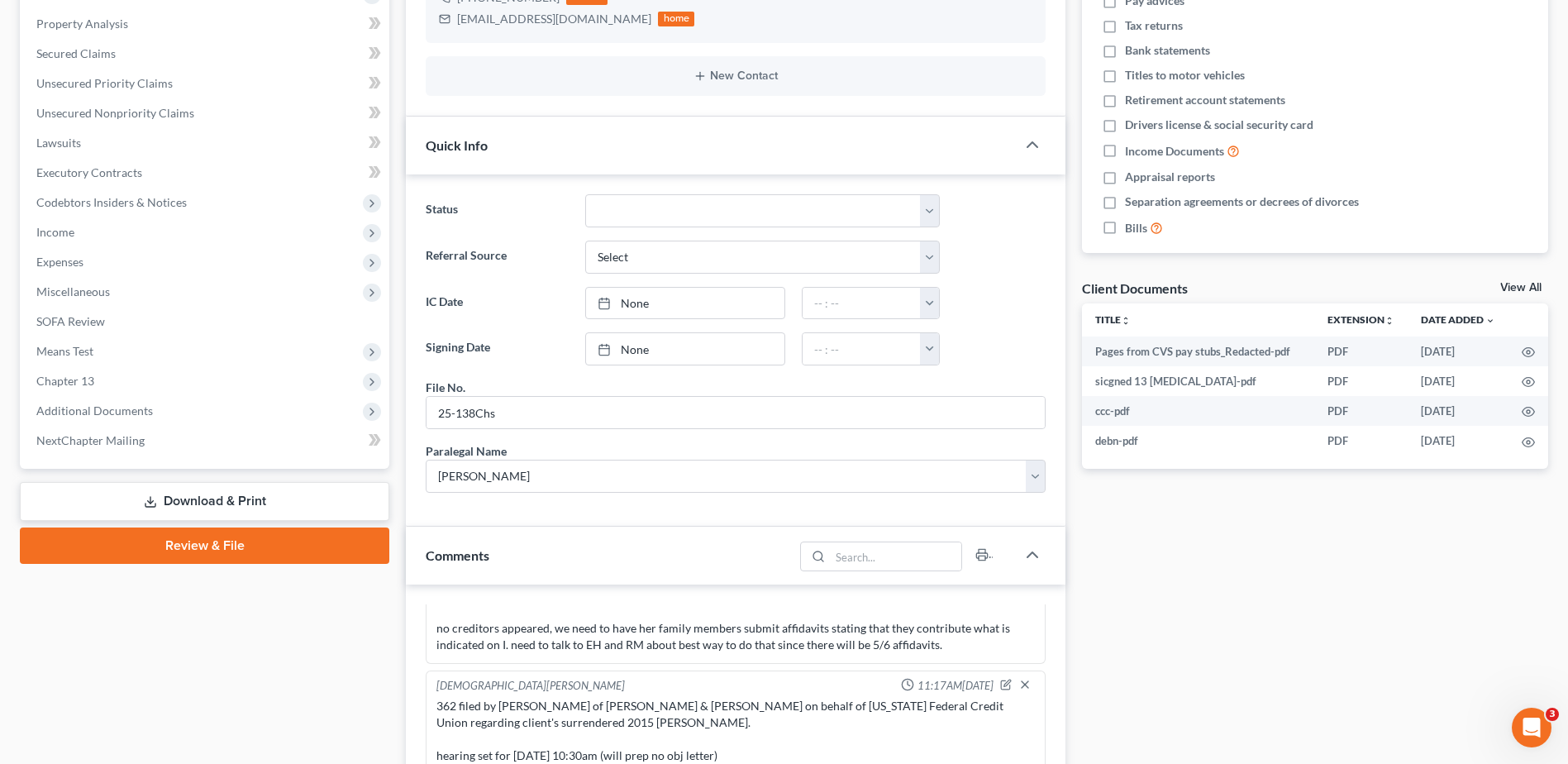
scroll to position [662, 0]
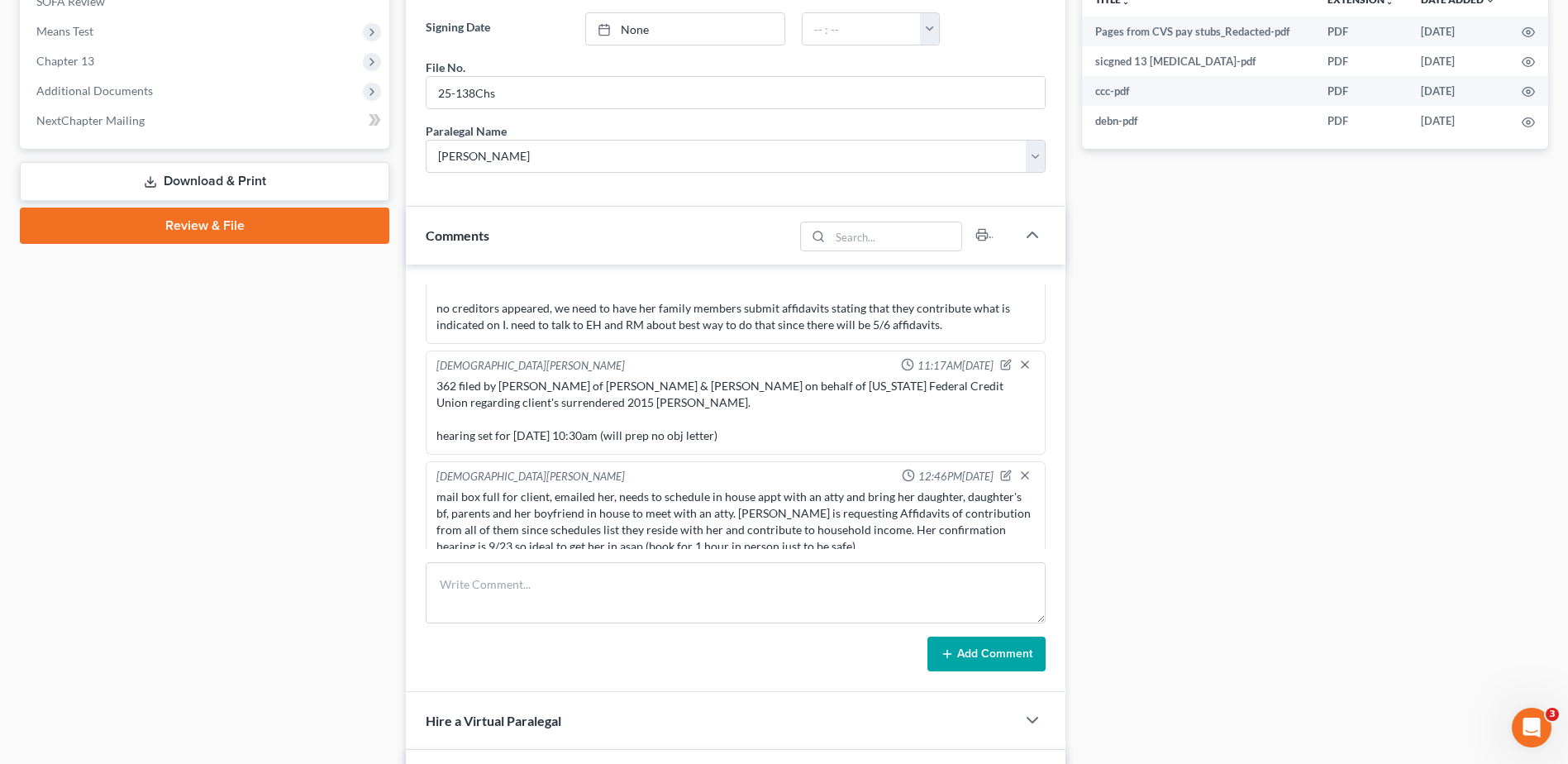
click at [530, 488] on div "mail box full for client, emailed her, needs to schedule in house appt with an …" at bounding box center [736, 521] width 599 height 67
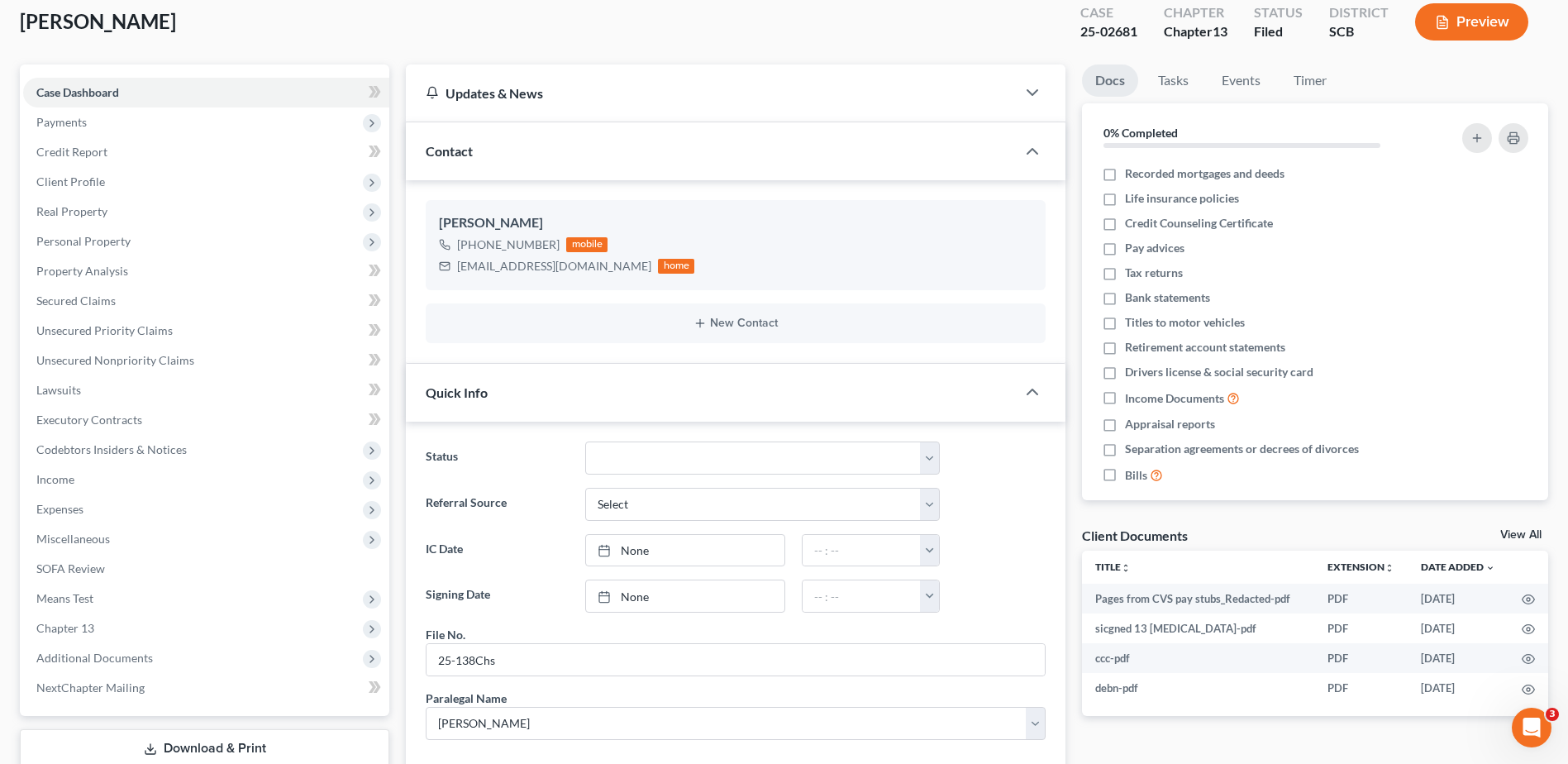
scroll to position [0, 0]
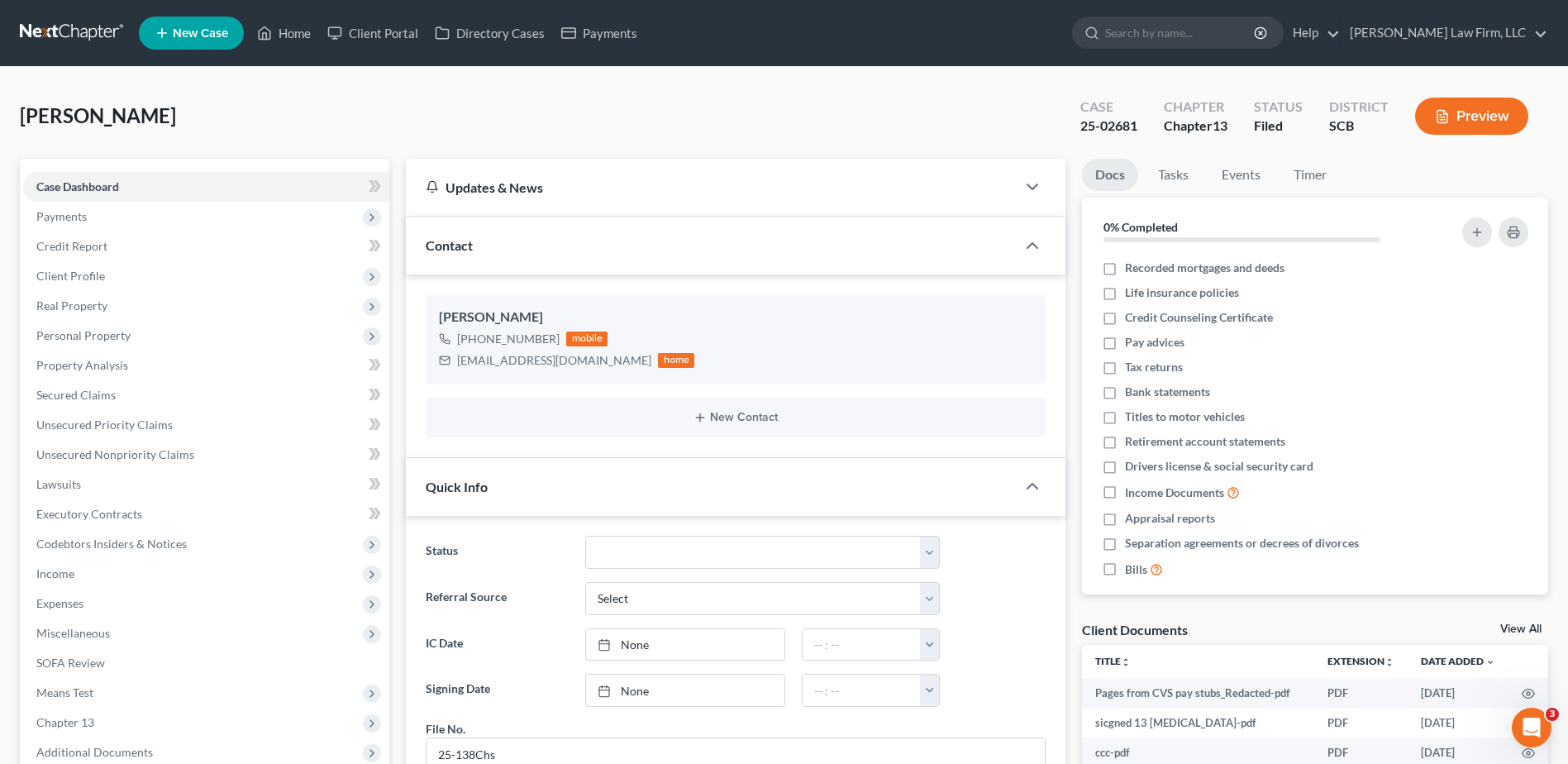
click at [69, 29] on link at bounding box center [72, 33] width 106 height 30
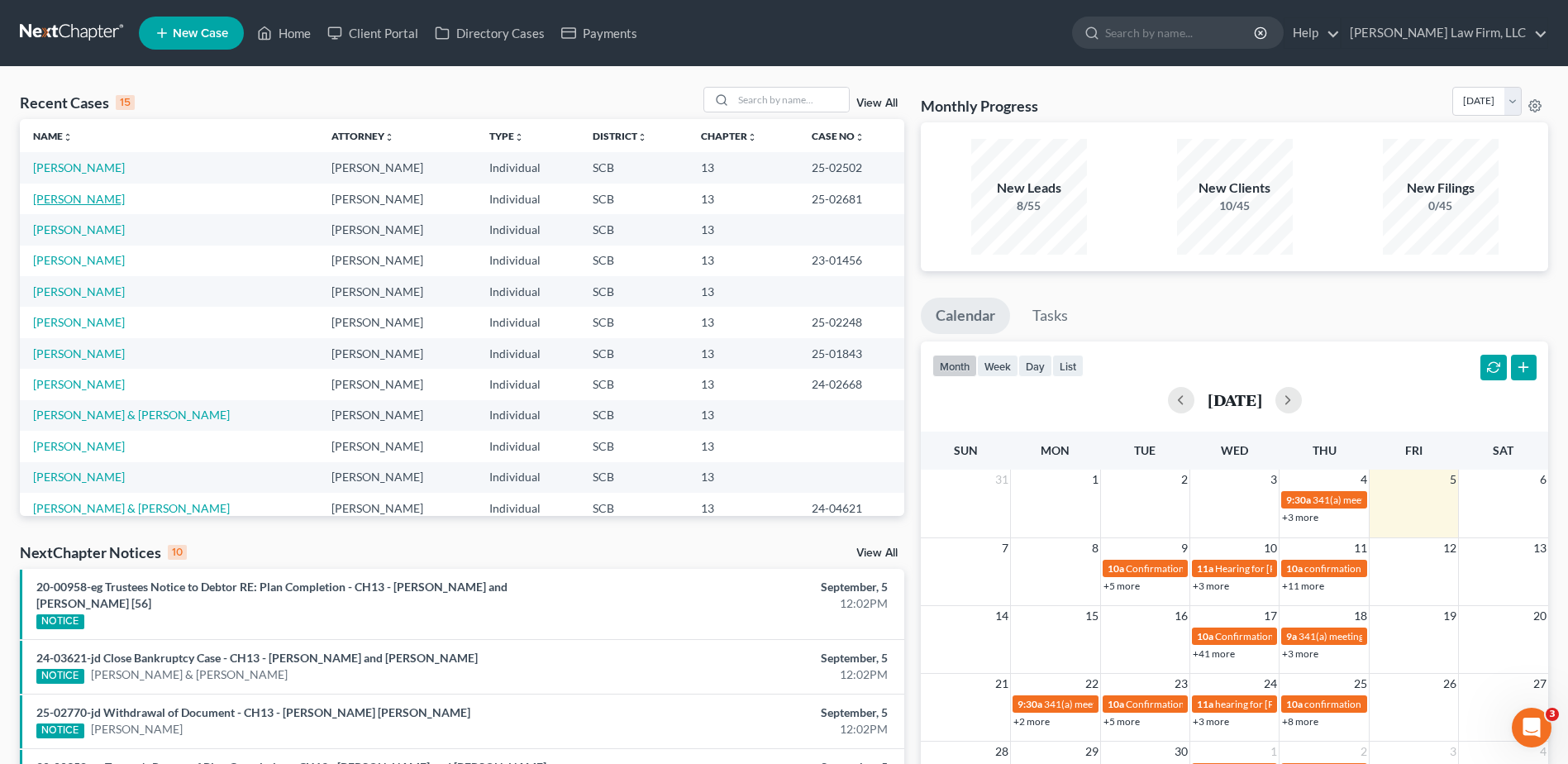
click at [101, 197] on link "[PERSON_NAME]" at bounding box center [79, 199] width 92 height 14
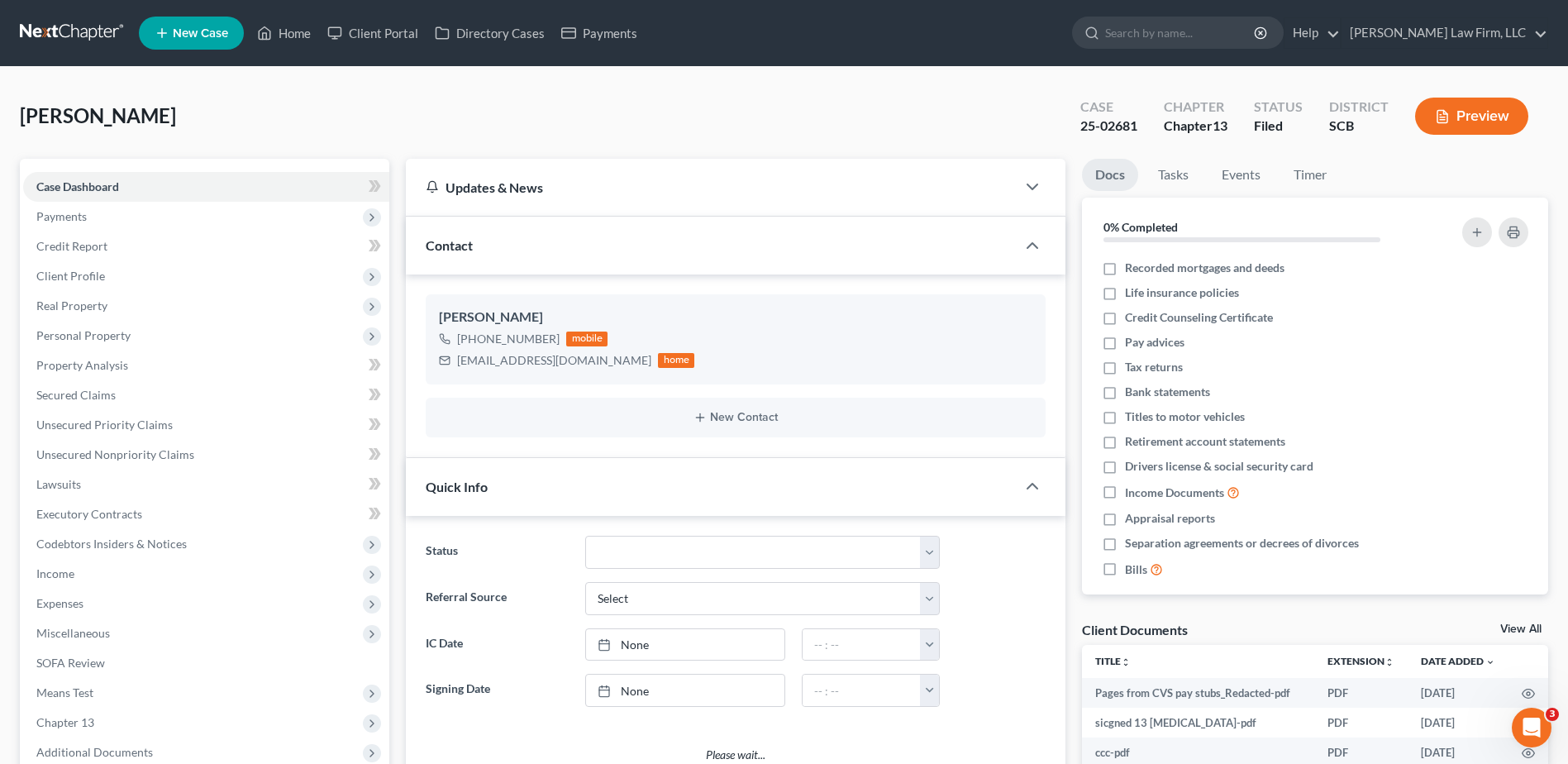
select select "0"
